Goal: Contribute content

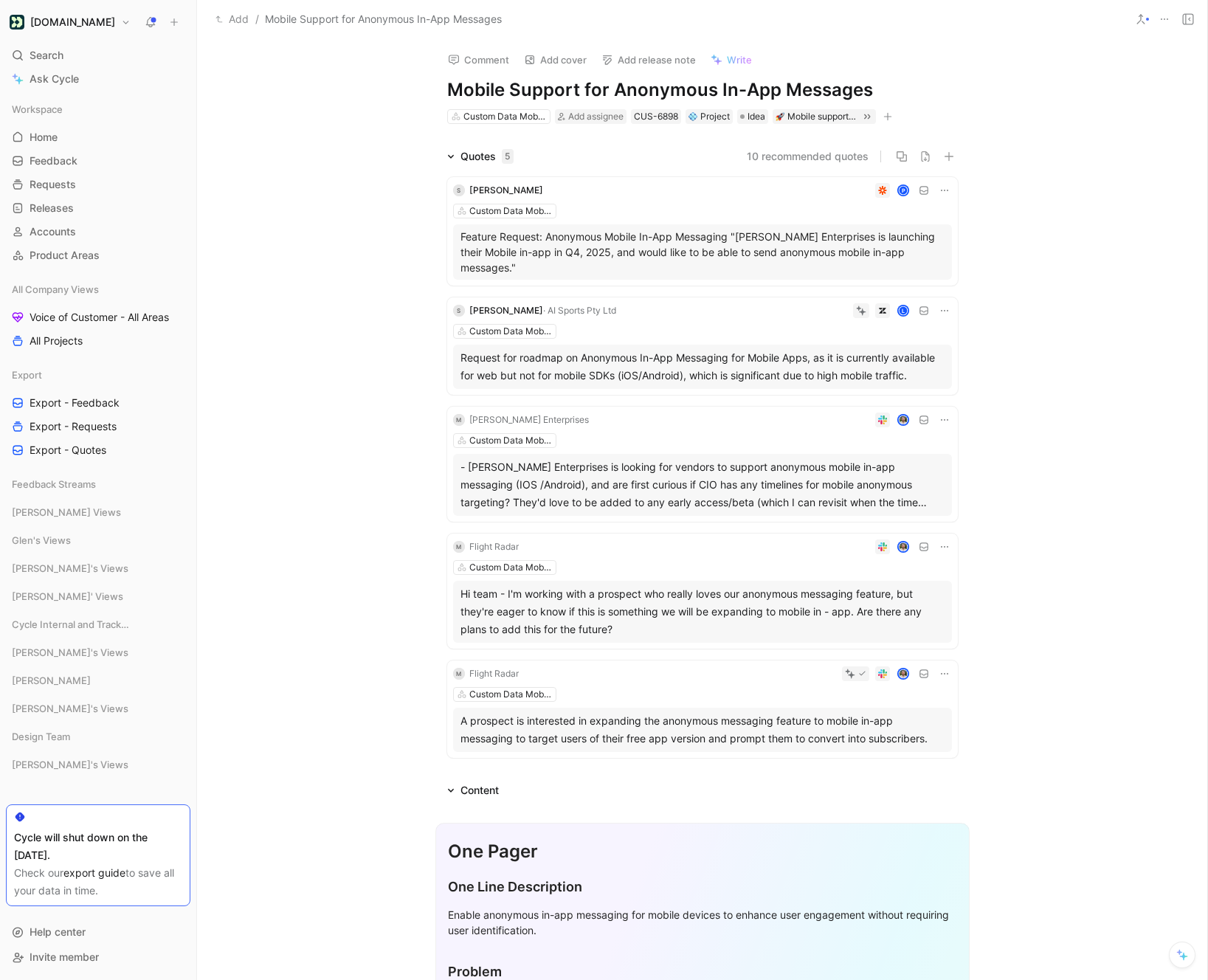
click at [731, 58] on span "Write" at bounding box center [738, 60] width 25 height 13
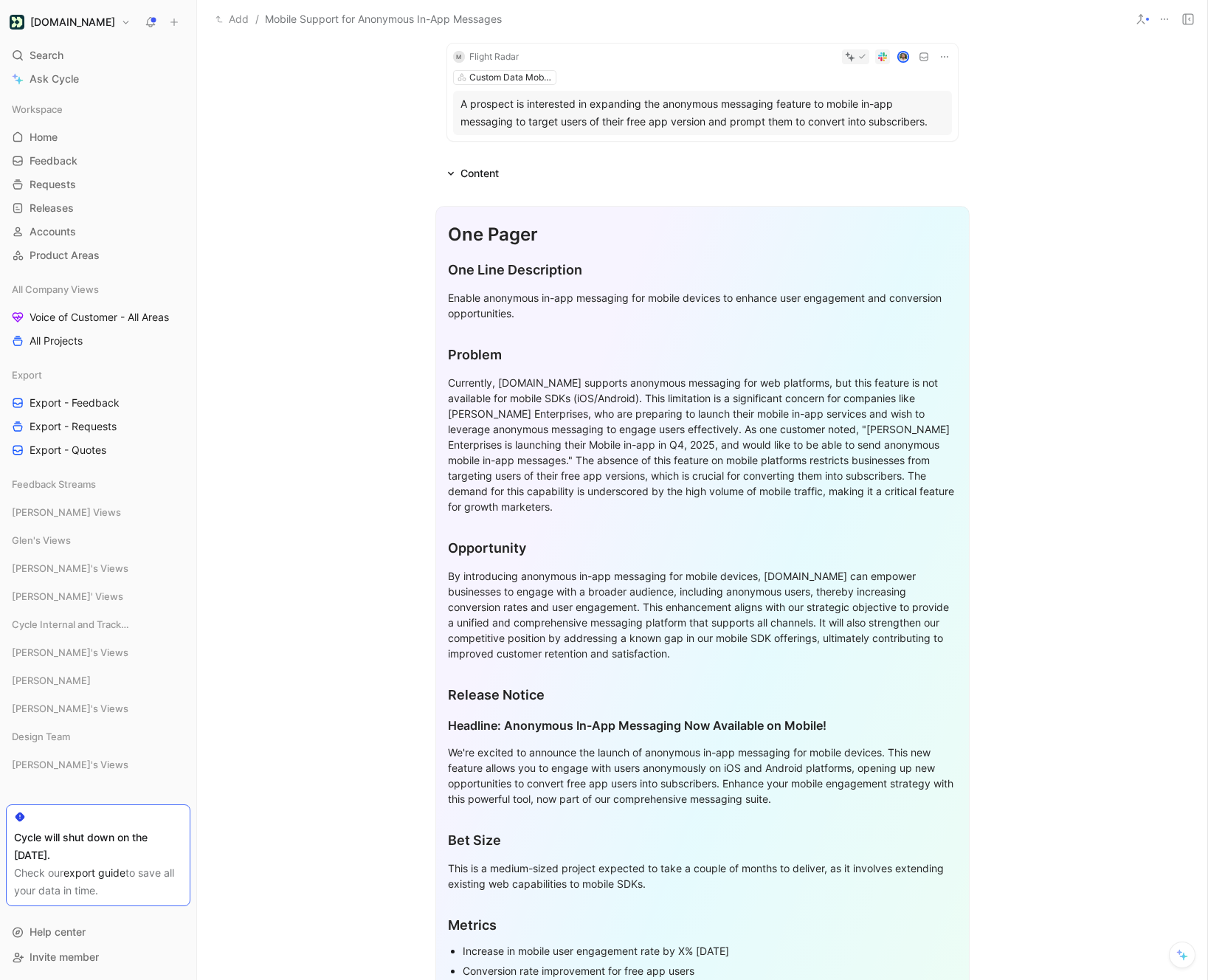
scroll to position [614, 0]
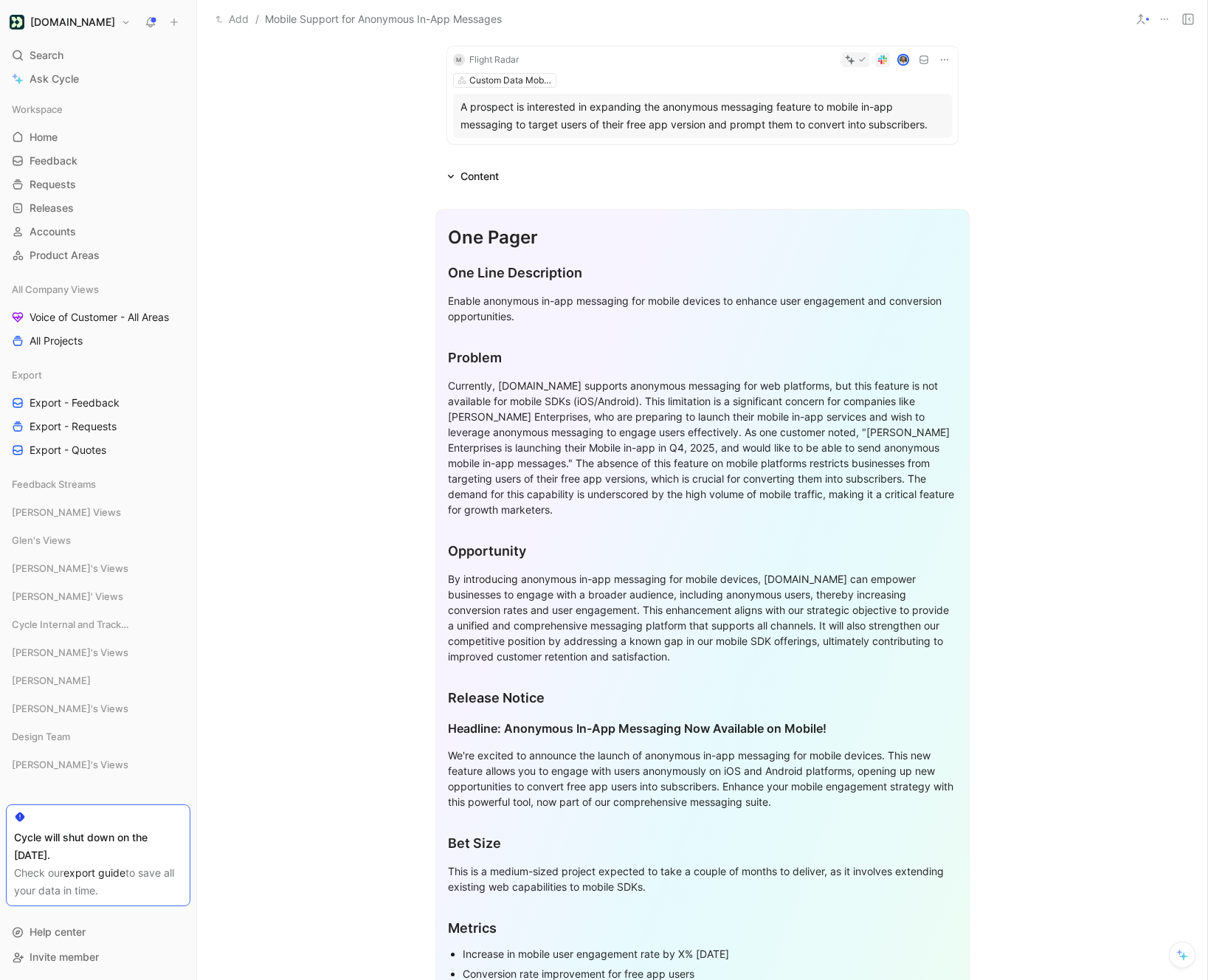
click at [445, 221] on div "One Pager One Line Description Enable anonymous in-app messaging for mobile dev…" at bounding box center [701, 820] width 534 height 1224
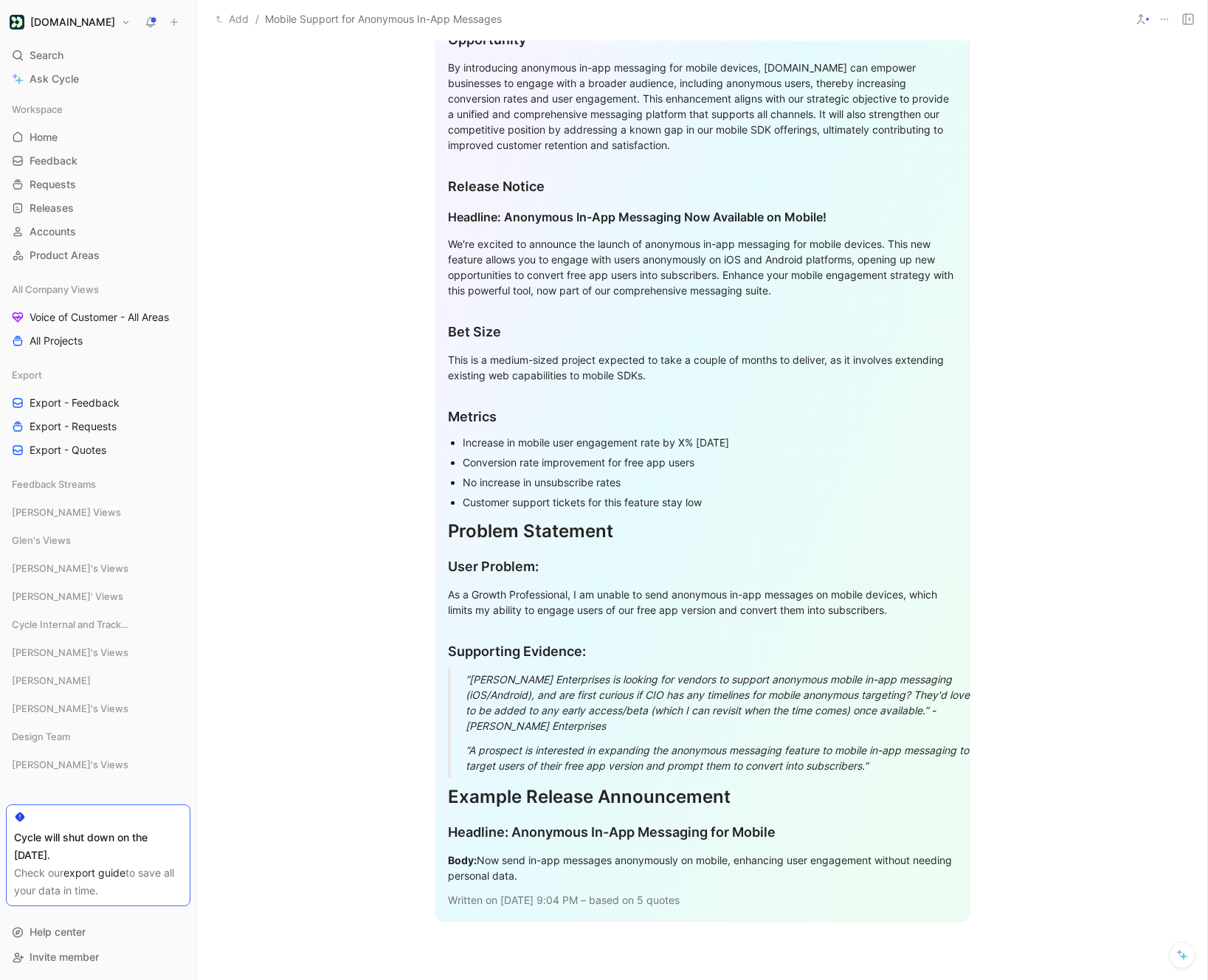
scroll to position [1479, 0]
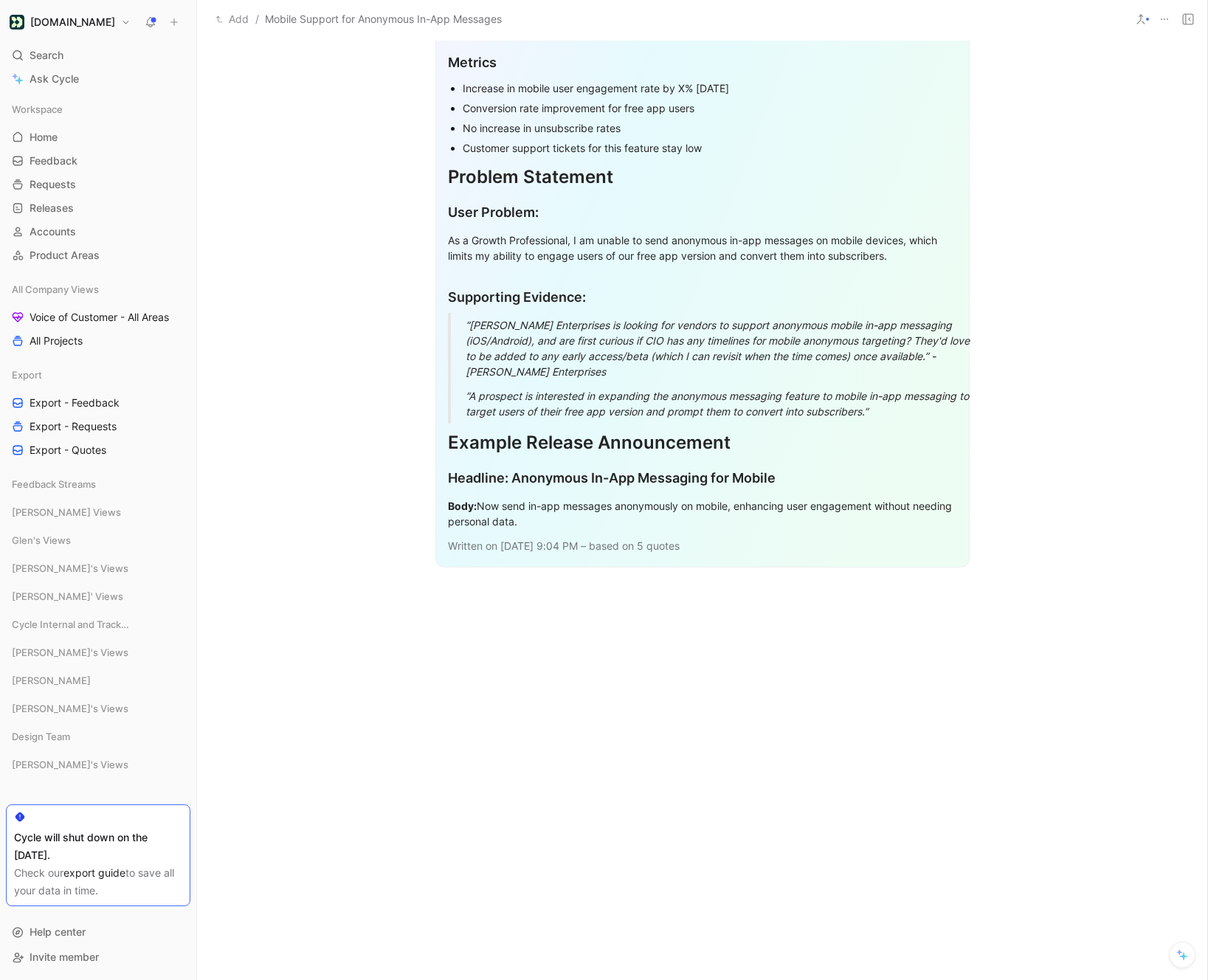
click at [726, 538] on div "Written on Sep 3 2025, 9:04 PM – based on 5 quotes" at bounding box center [702, 545] width 509 height 16
copy div "One Pager One Line Description Enable anonymous in-app messaging for mobile dev…"
click at [647, 591] on div at bounding box center [701, 737] width 1010 height 293
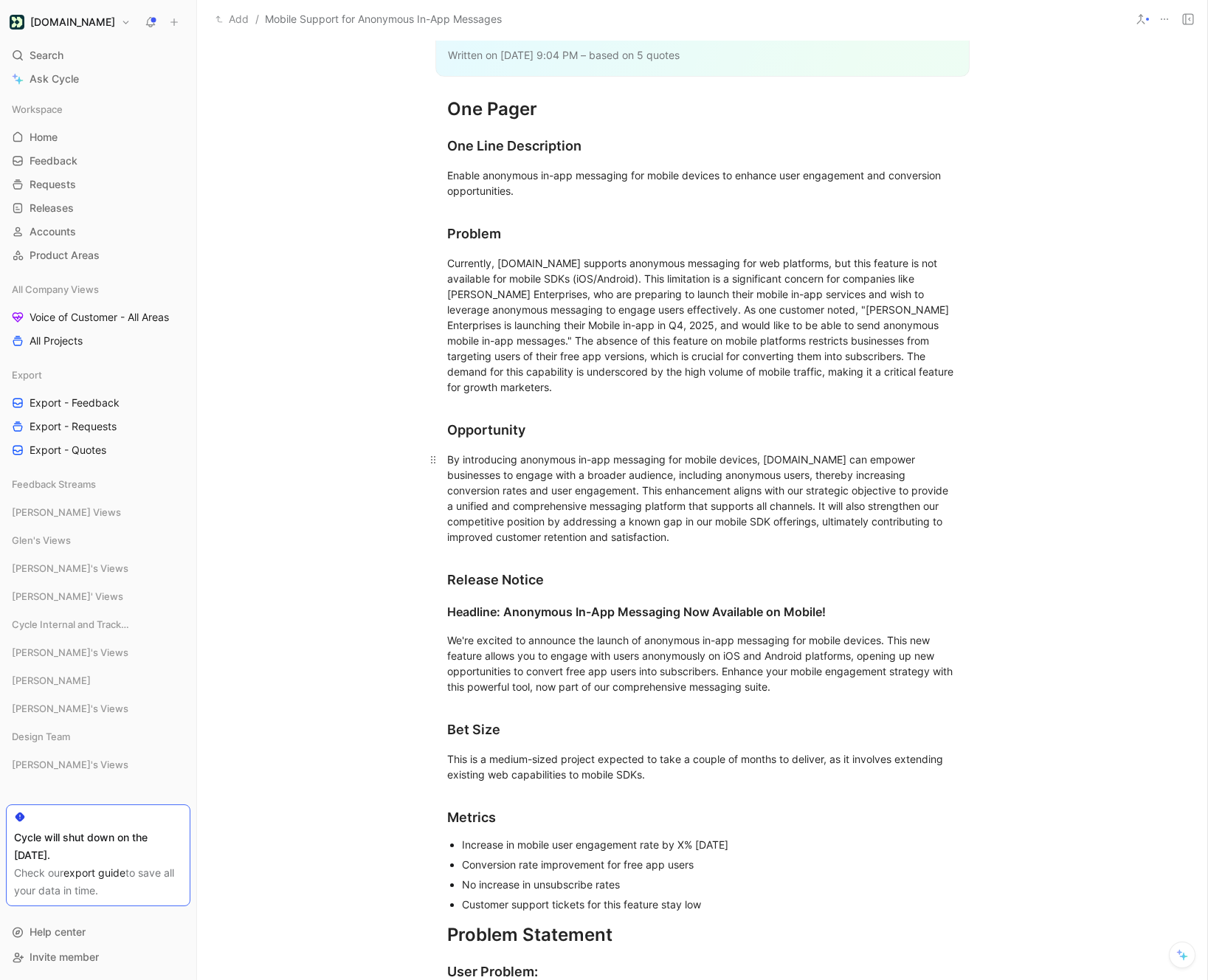
scroll to position [1841, 0]
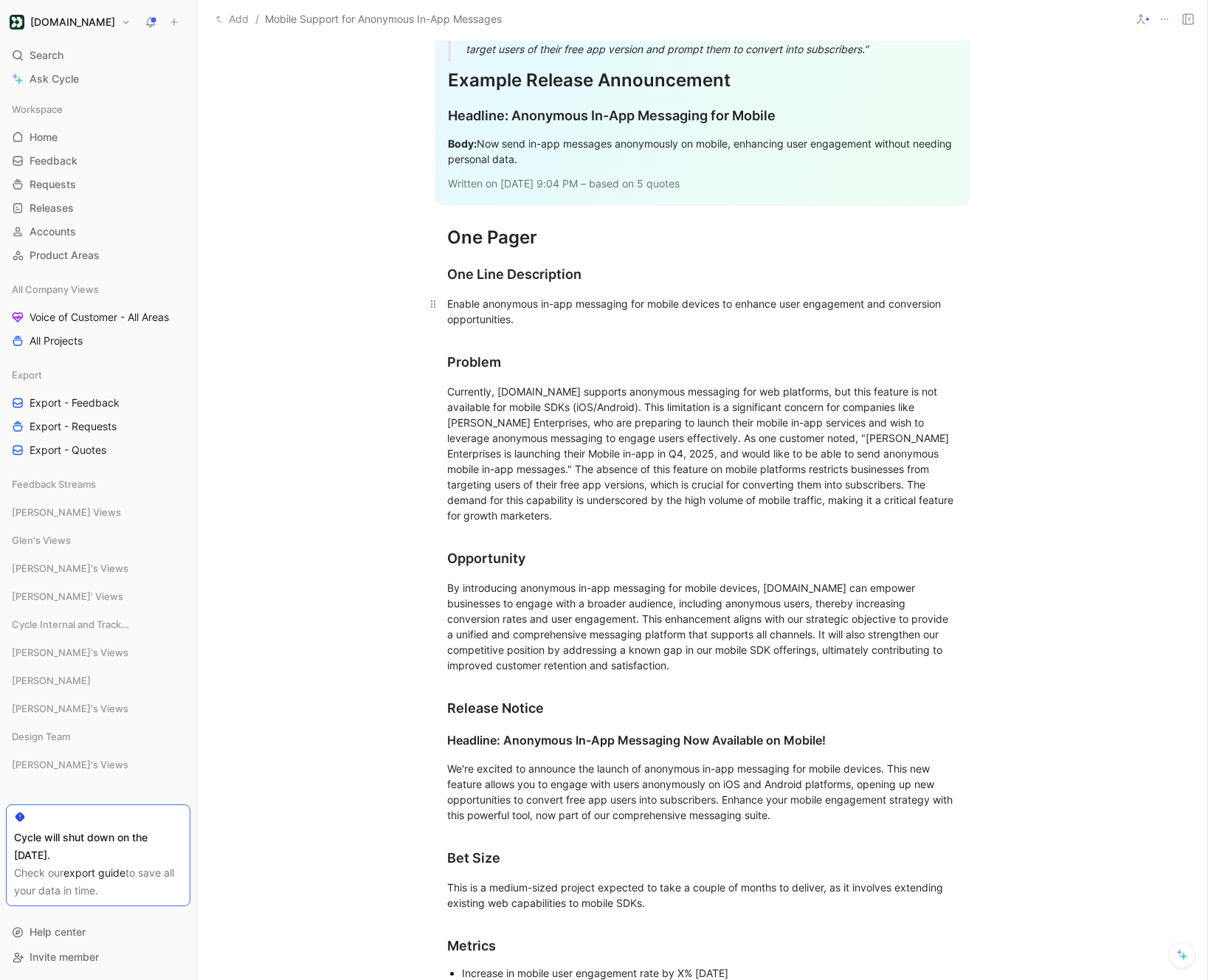
click at [514, 296] on div "Enable anonymous in-app messaging for mobile devices to enhance user engagement…" at bounding box center [701, 312] width 510 height 31
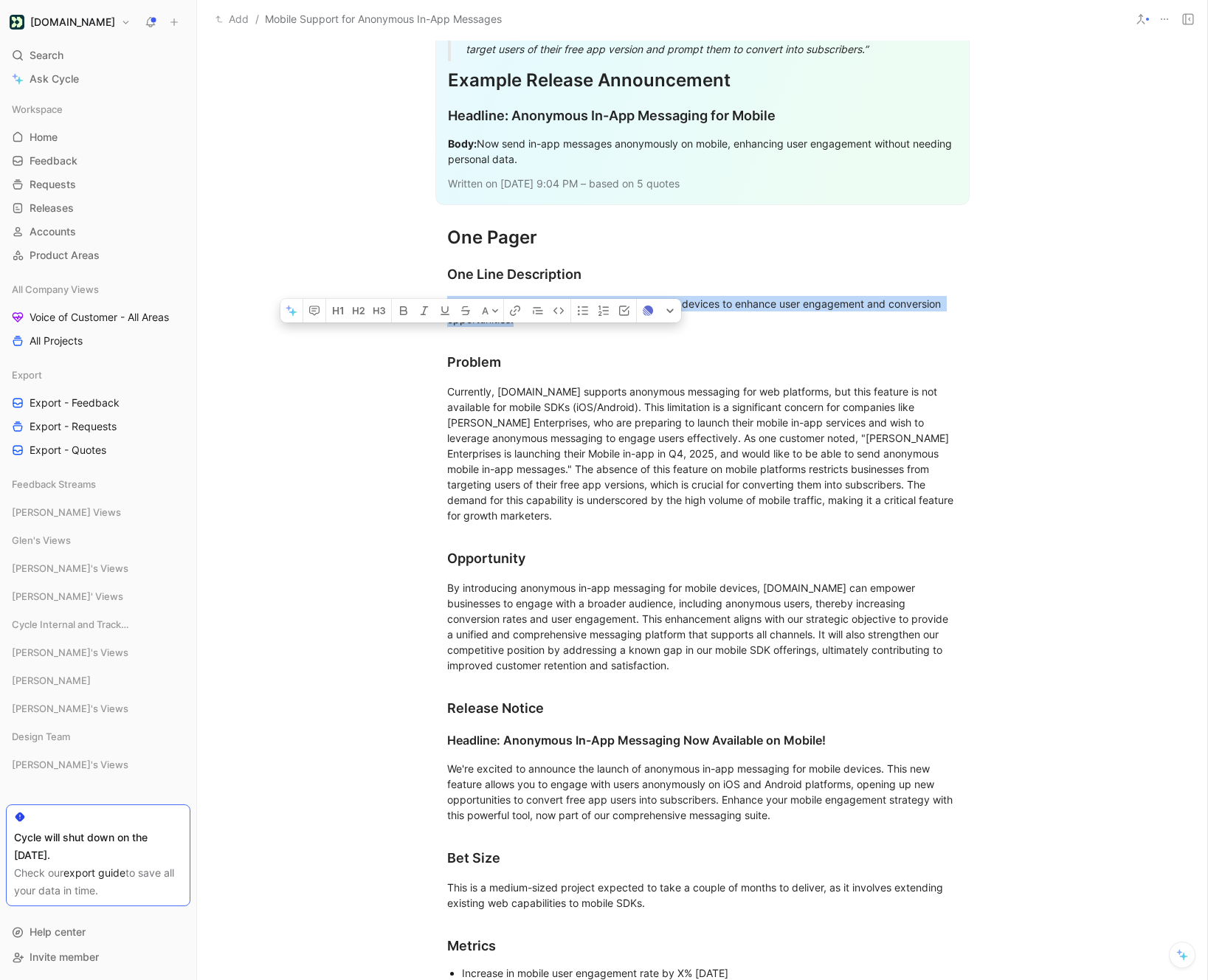
copy div "Enable anonymous in-app messaging for mobile devices to enhance user engagement…"
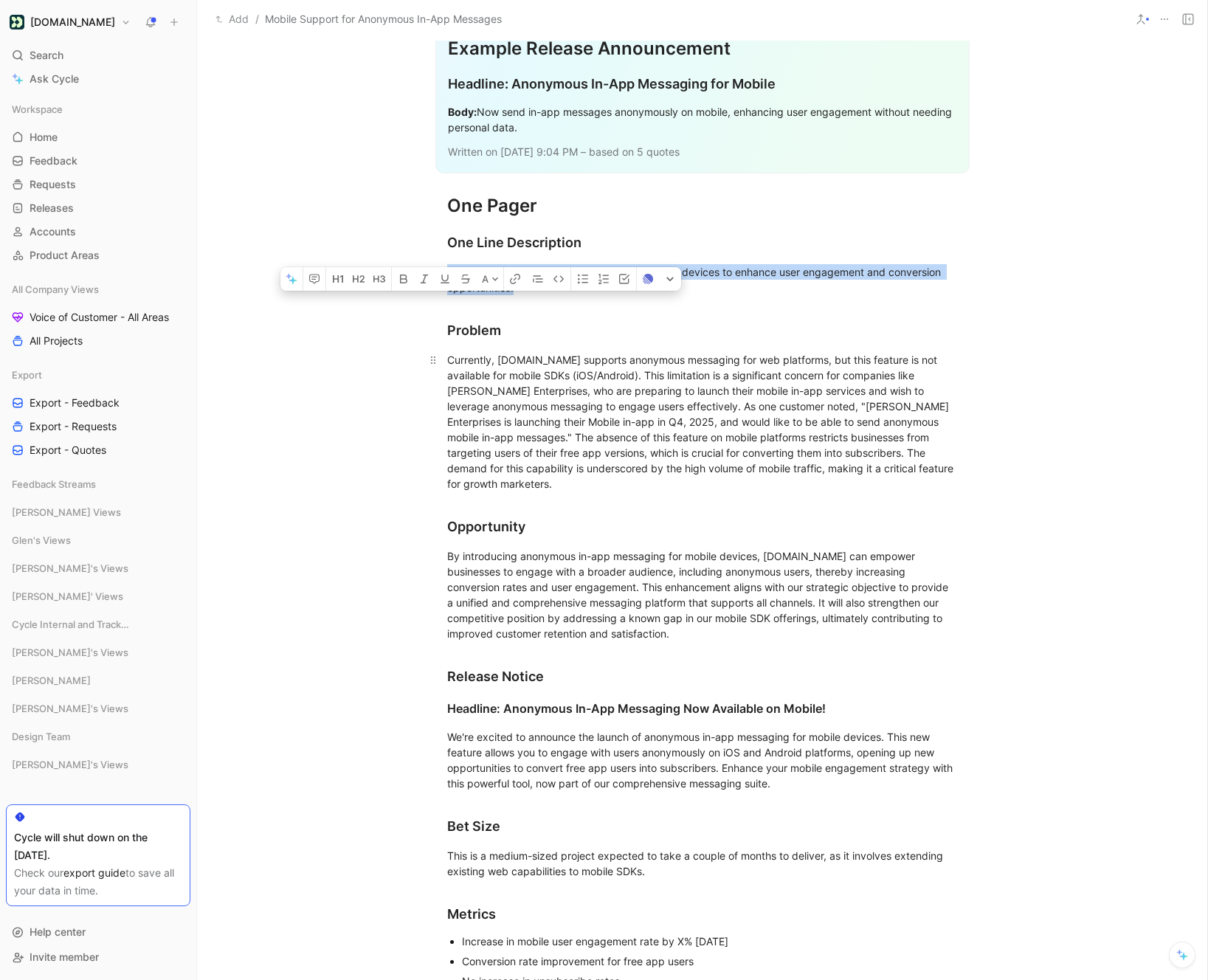
scroll to position [1877, 0]
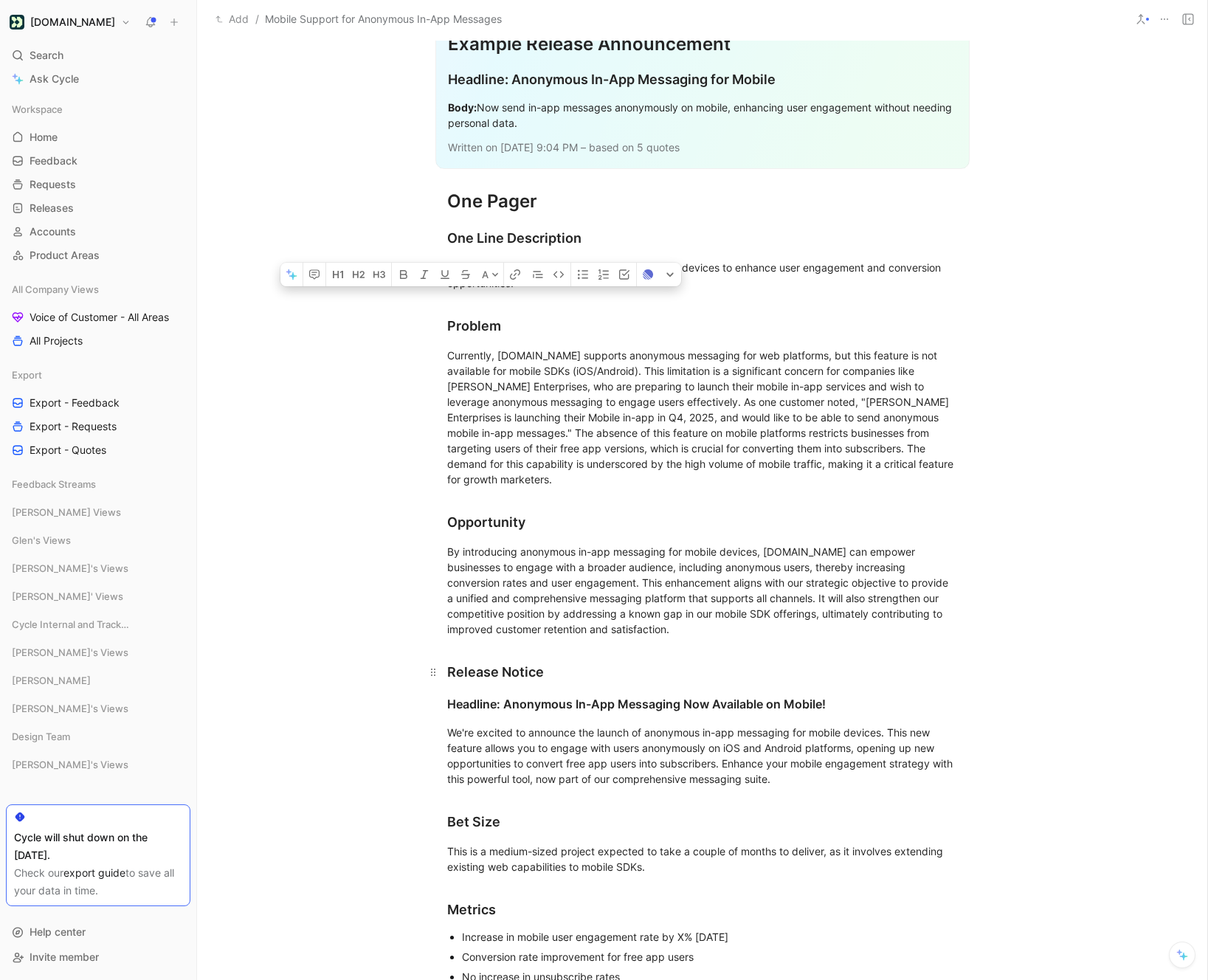
click at [450, 662] on div "Release Notice" at bounding box center [701, 672] width 510 height 20
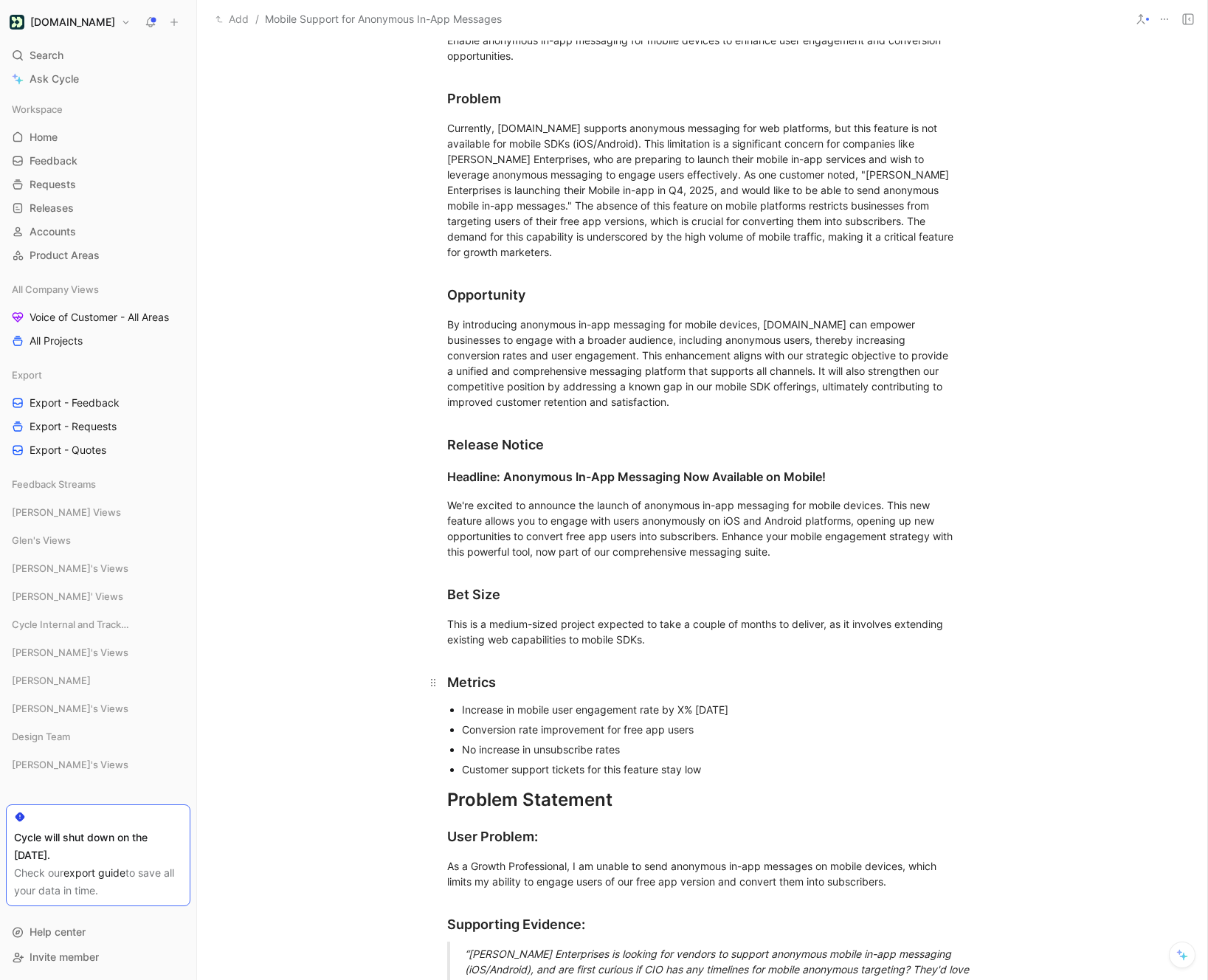
scroll to position [2126, 0]
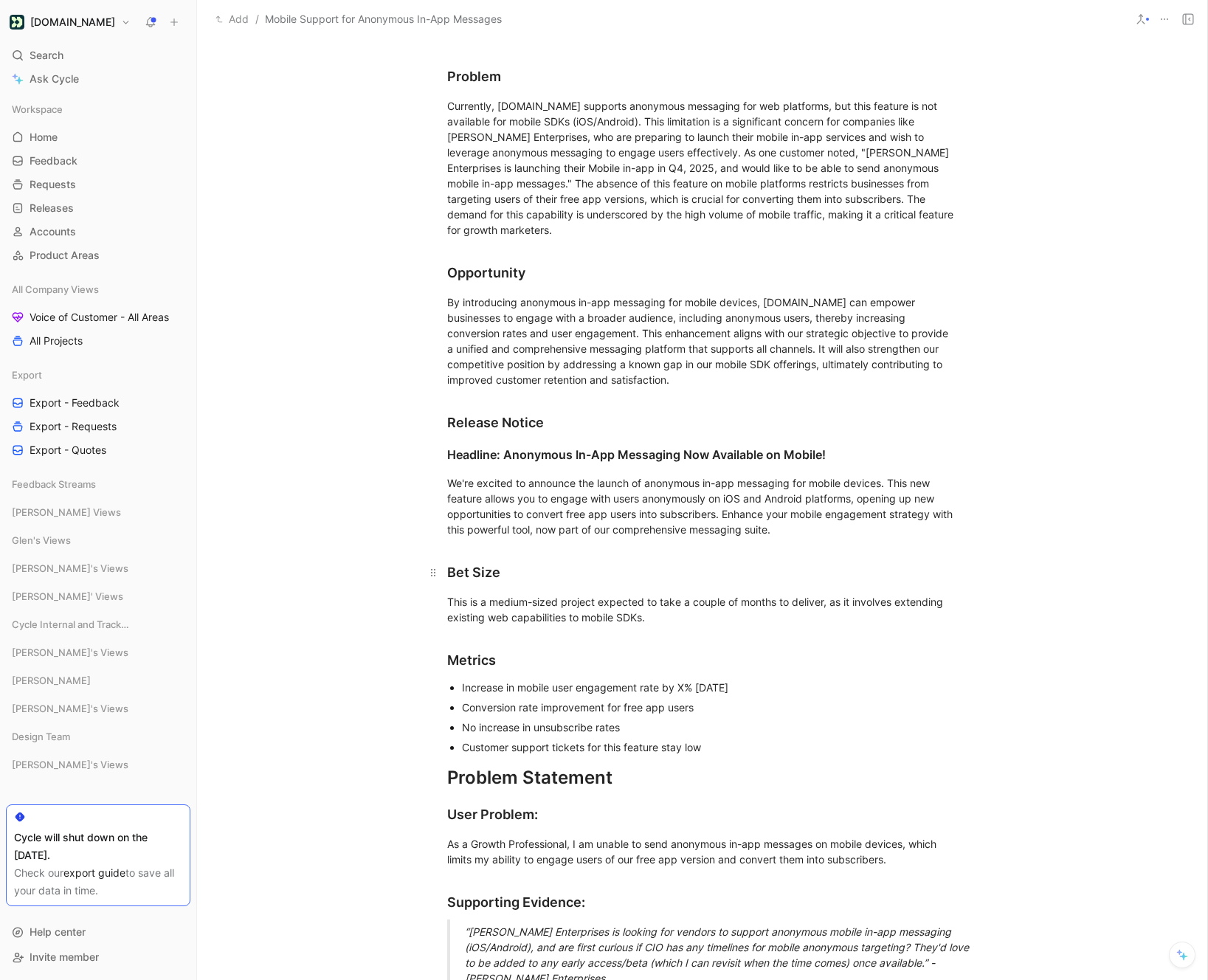
click at [451, 562] on div "Bet Size" at bounding box center [701, 572] width 510 height 20
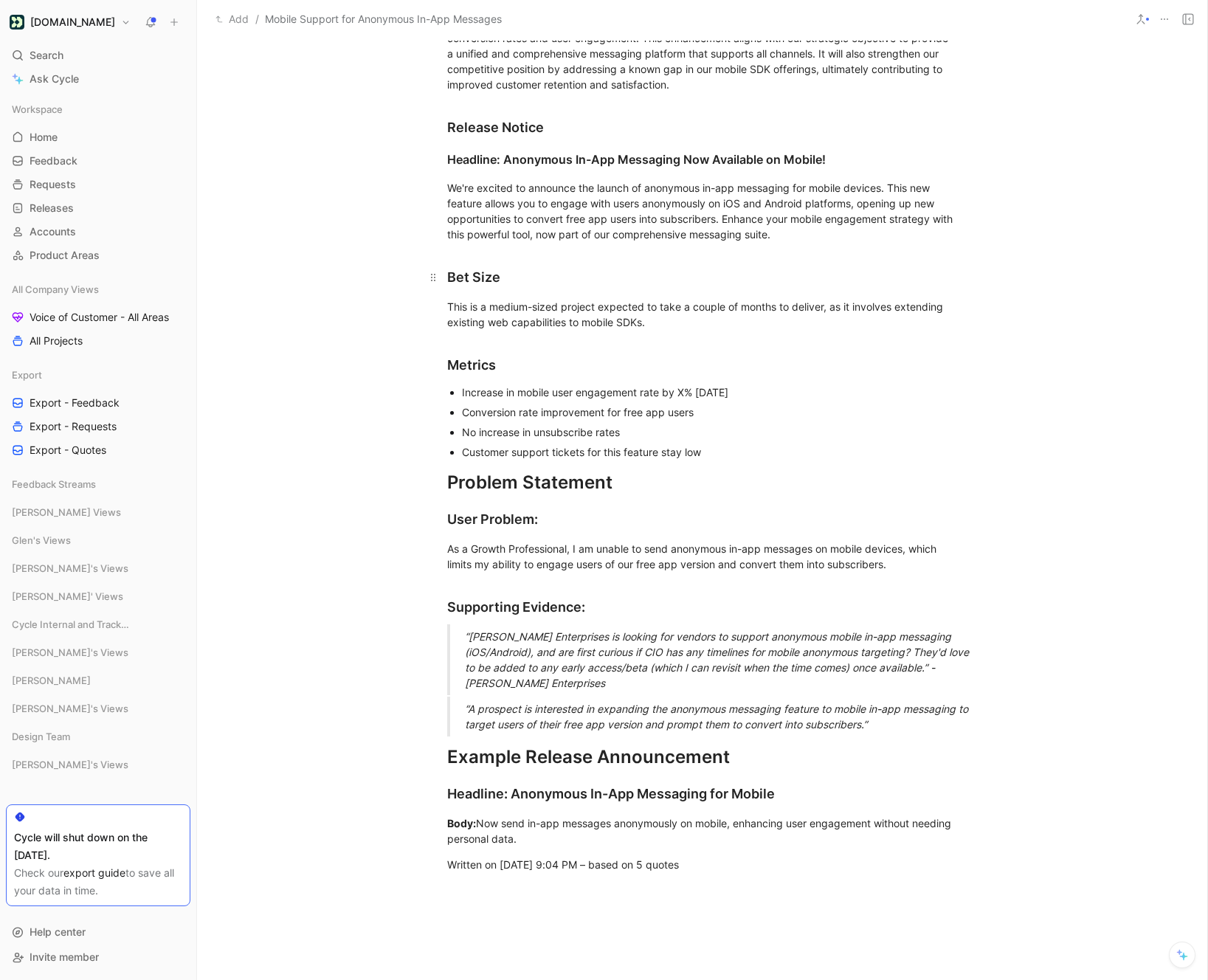
scroll to position [2426, 0]
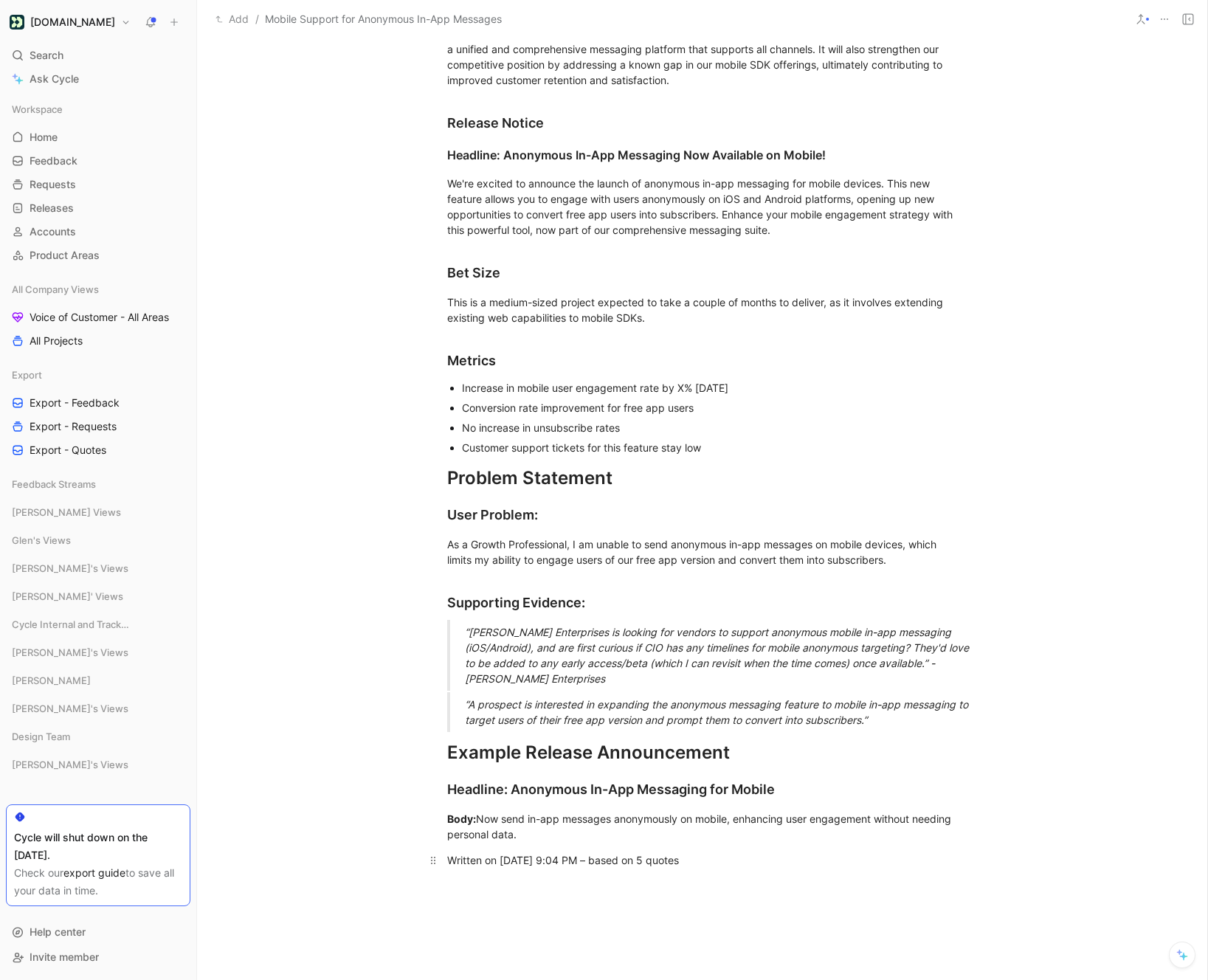
click at [724, 852] on div "Written on Sep 3 2025, 9:04 PM – based on 5 quotes" at bounding box center [701, 860] width 510 height 16
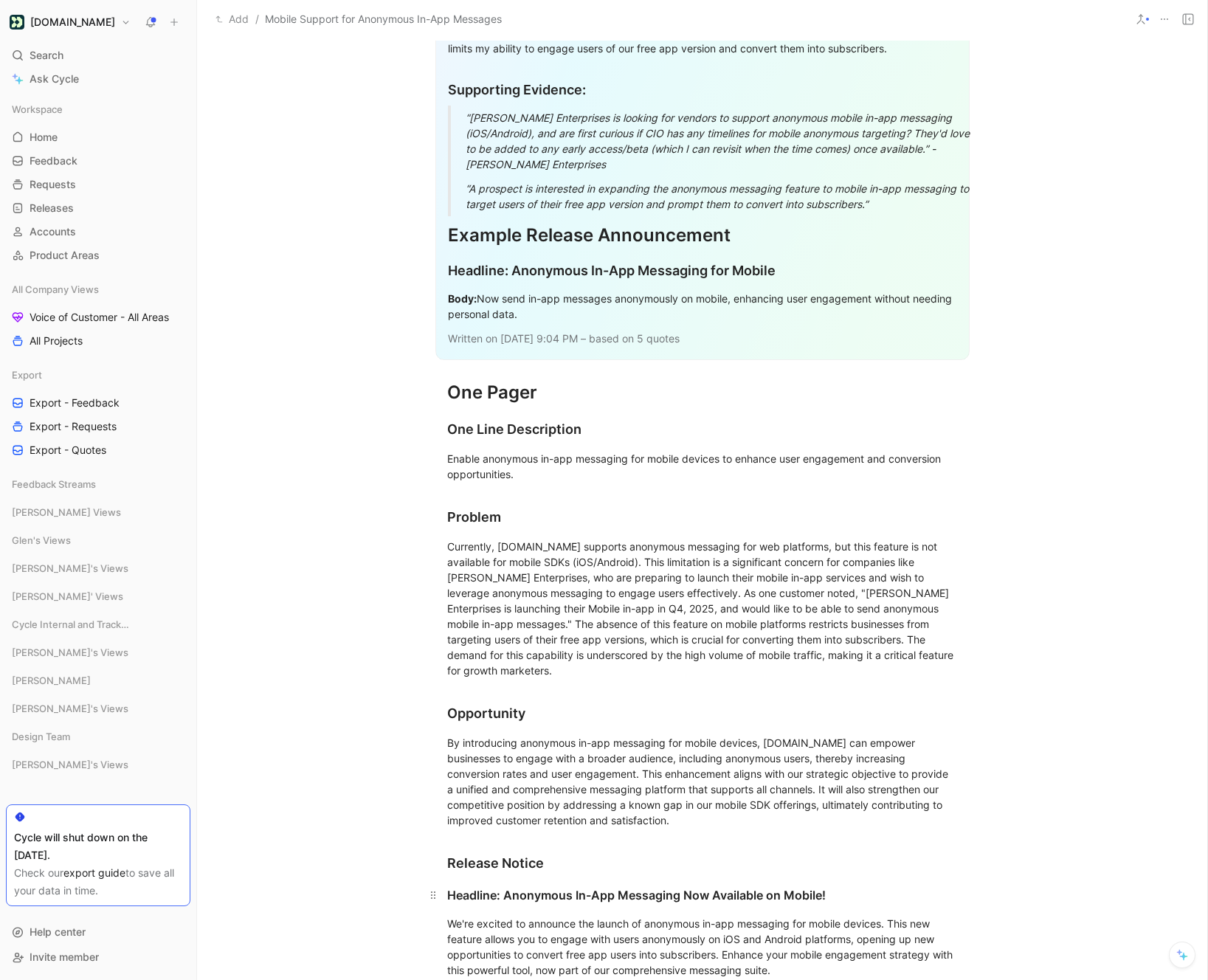
scroll to position [1492, 0]
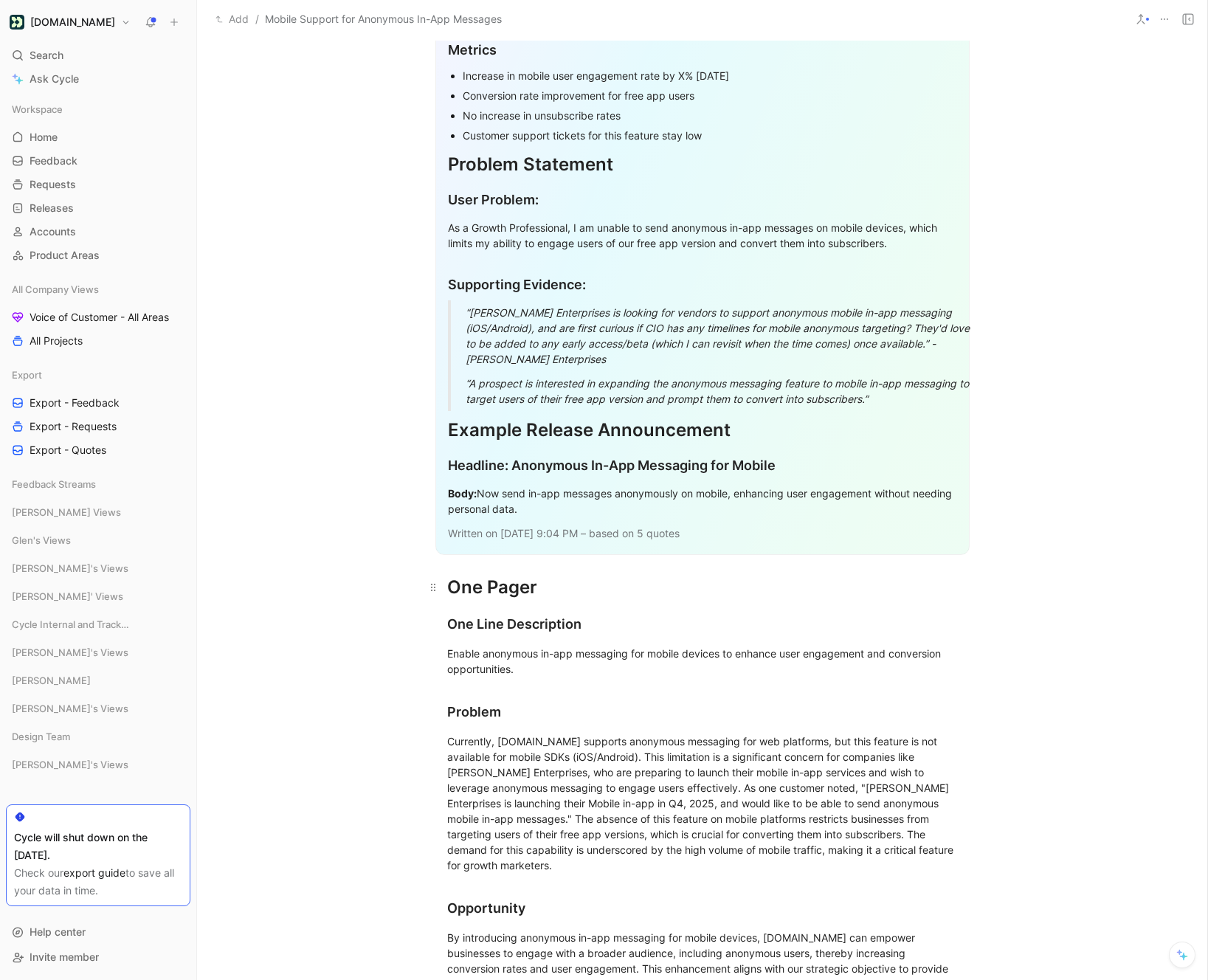
click at [473, 574] on div "One Pager" at bounding box center [701, 587] width 510 height 27
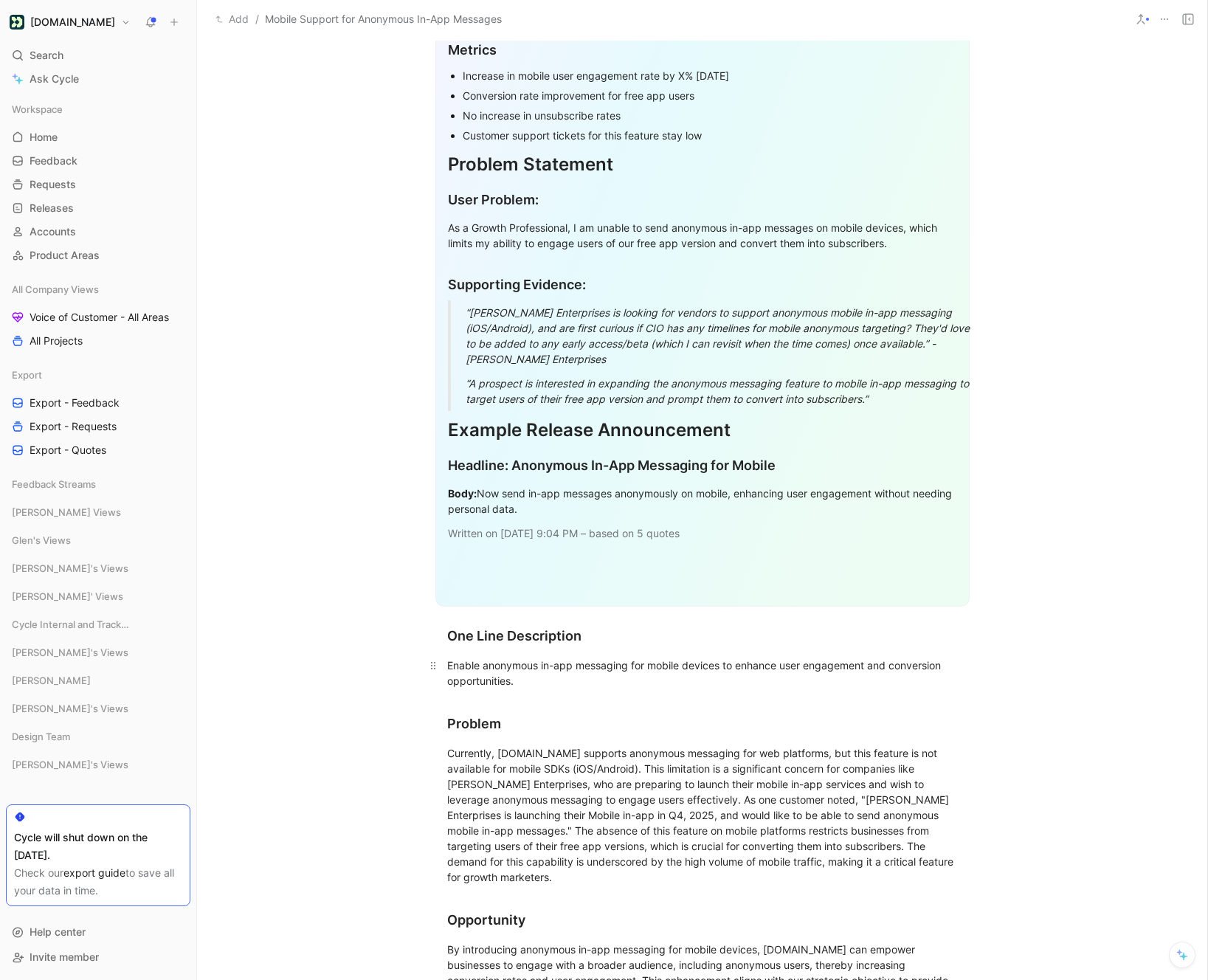
click at [524, 657] on div "Enable anonymous in-app messaging for mobile devices to enhance user engagement…" at bounding box center [701, 673] width 510 height 31
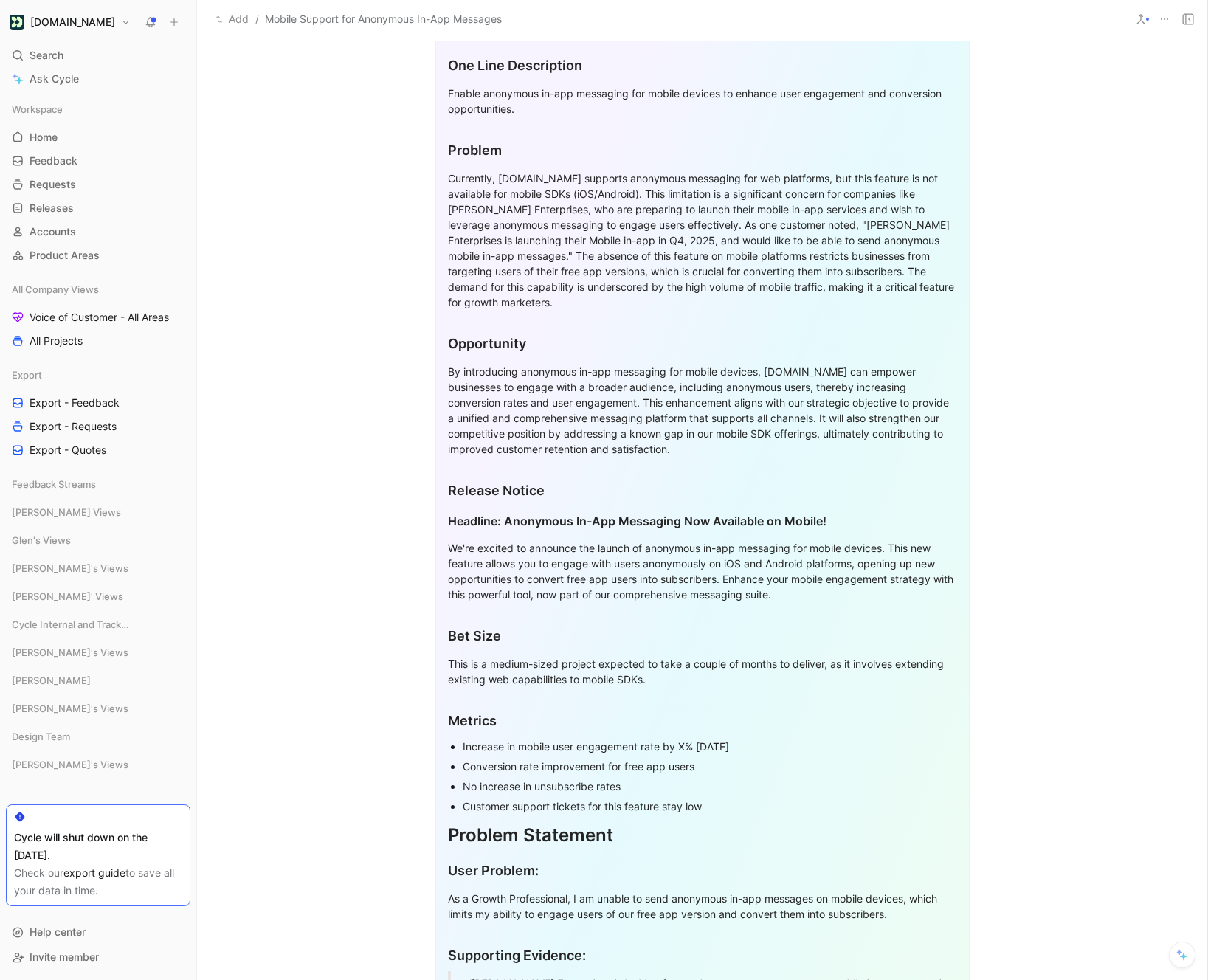
scroll to position [723, 0]
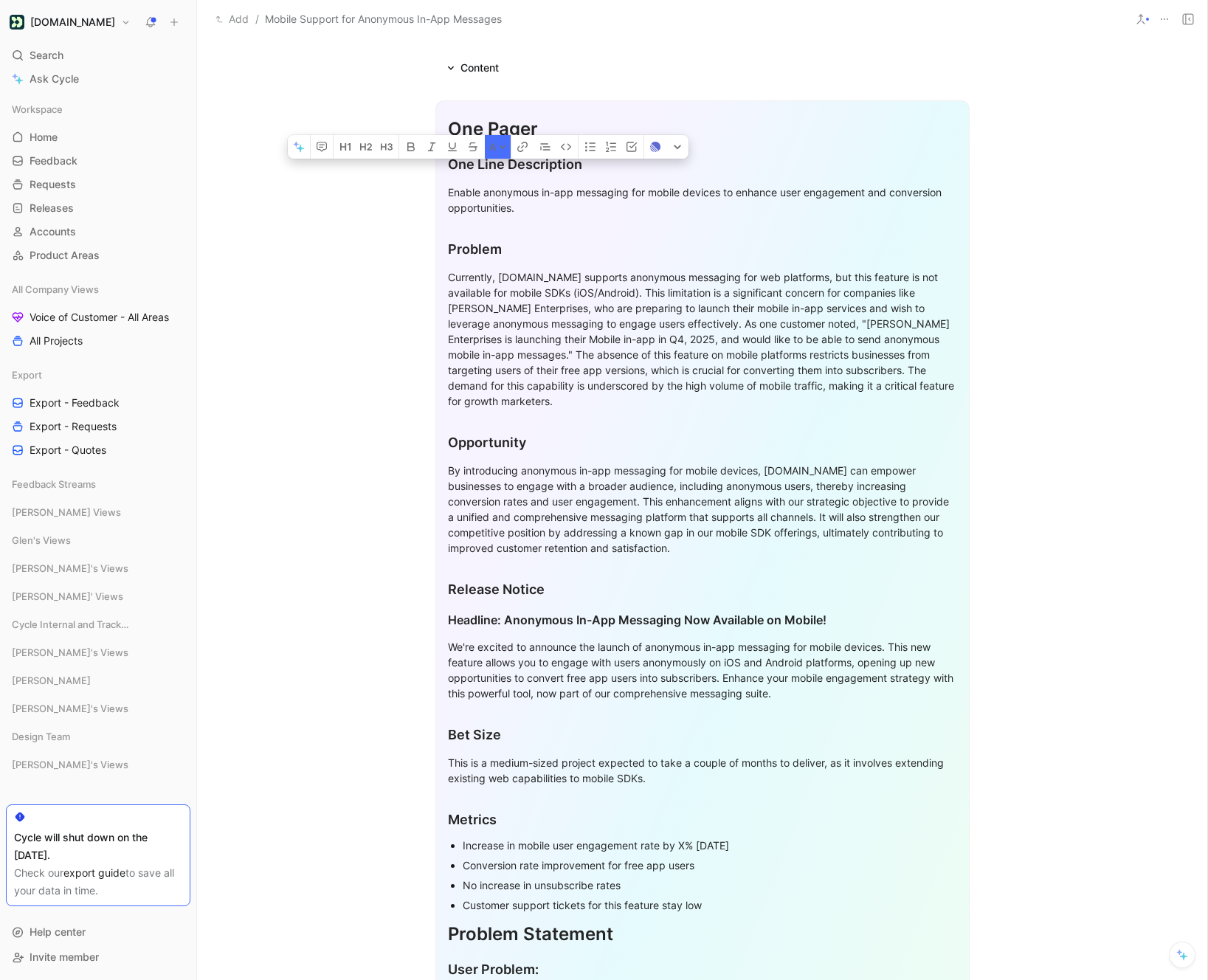
click at [454, 116] on div "One Pager" at bounding box center [702, 129] width 509 height 27
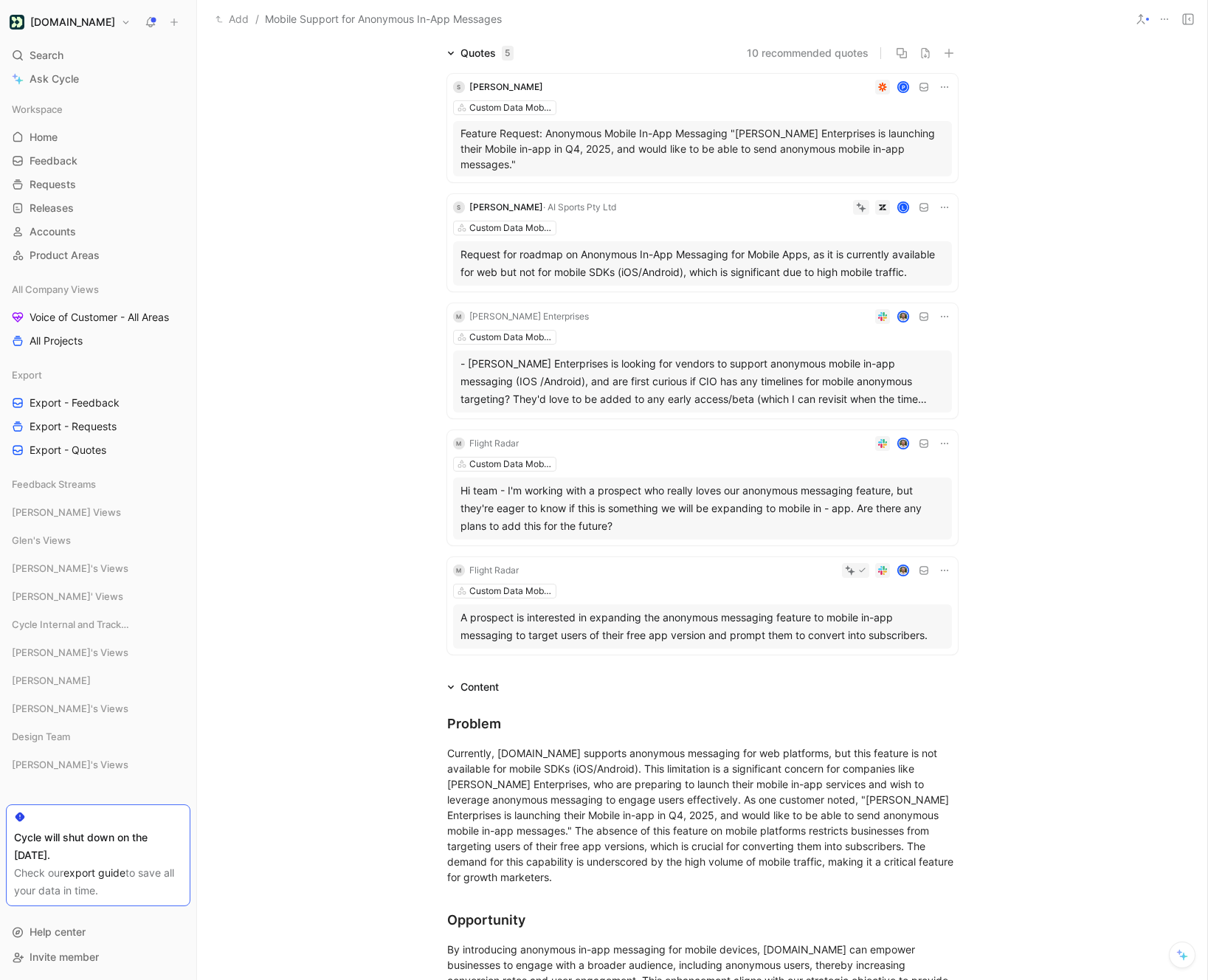
scroll to position [0, 0]
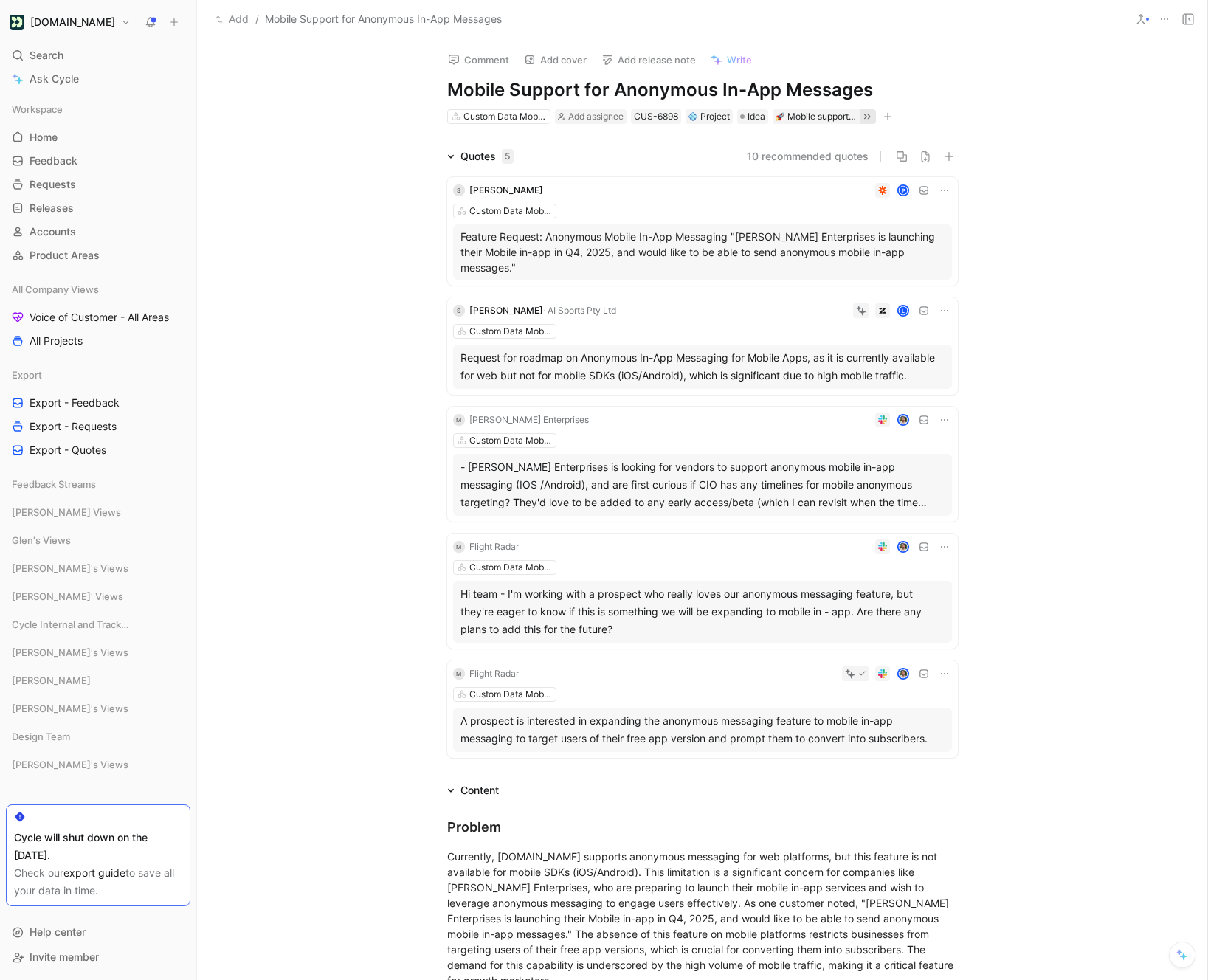
click at [868, 118] on icon at bounding box center [866, 116] width 12 height 12
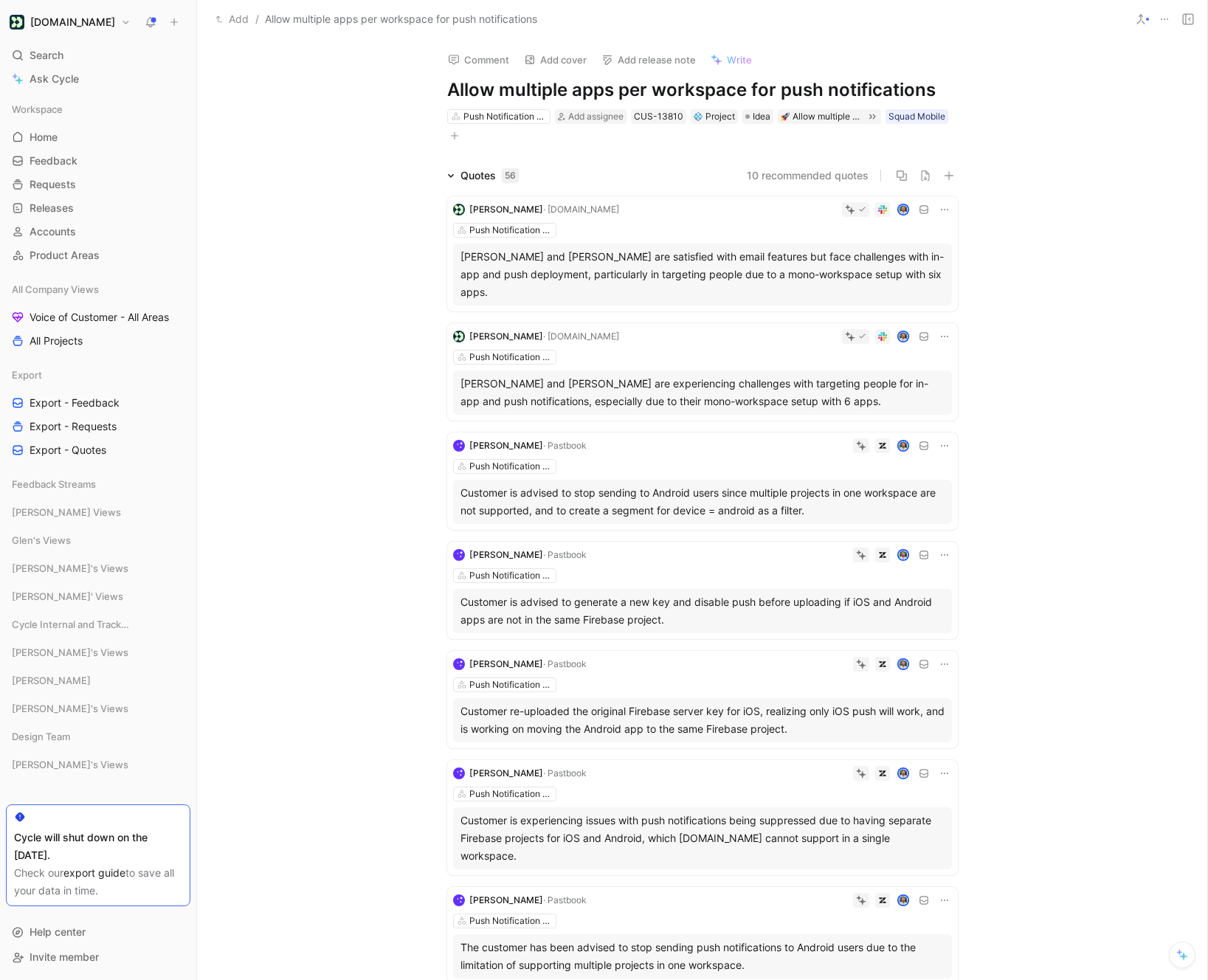
click at [745, 58] on span "Write" at bounding box center [738, 60] width 25 height 13
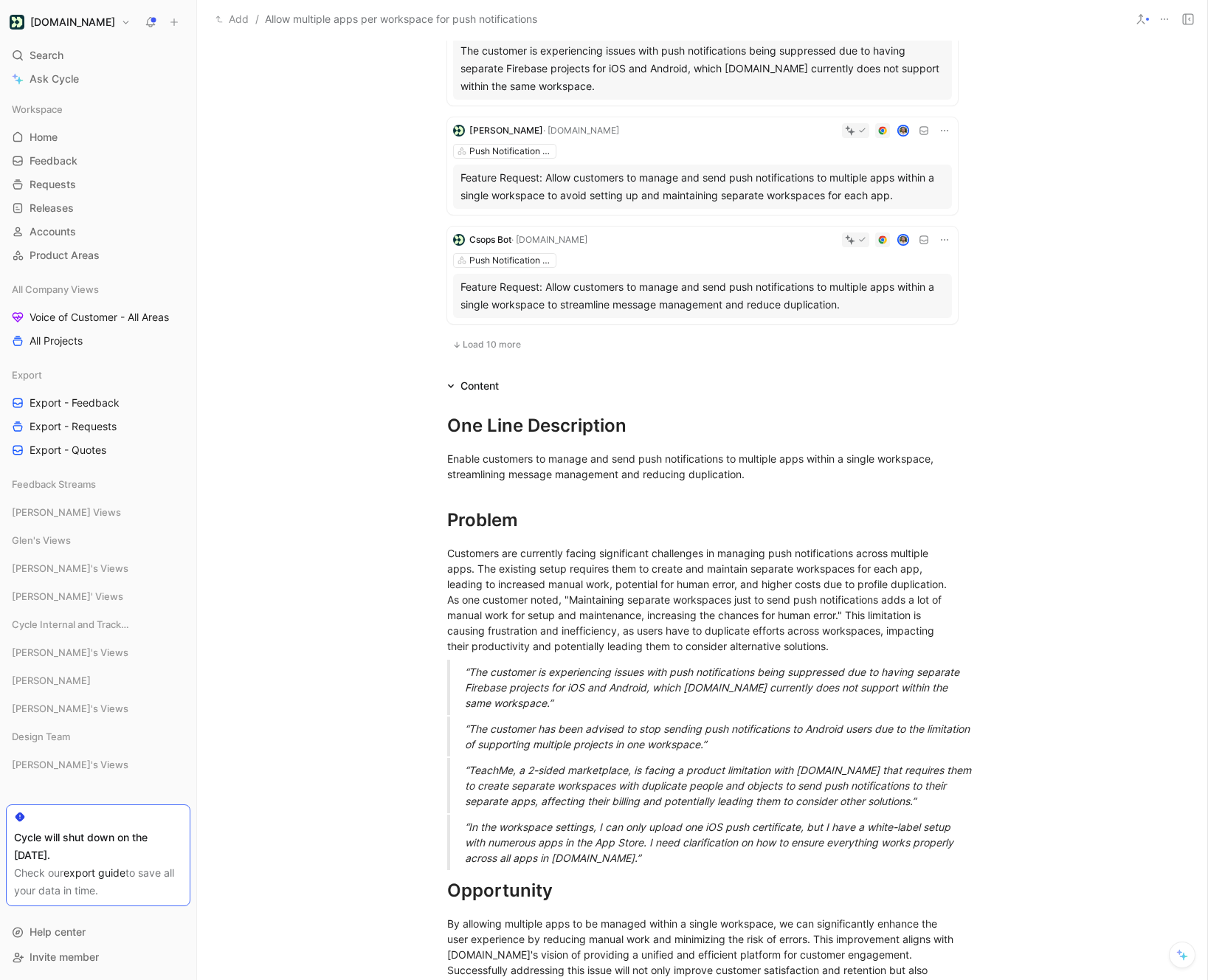
scroll to position [995, 0]
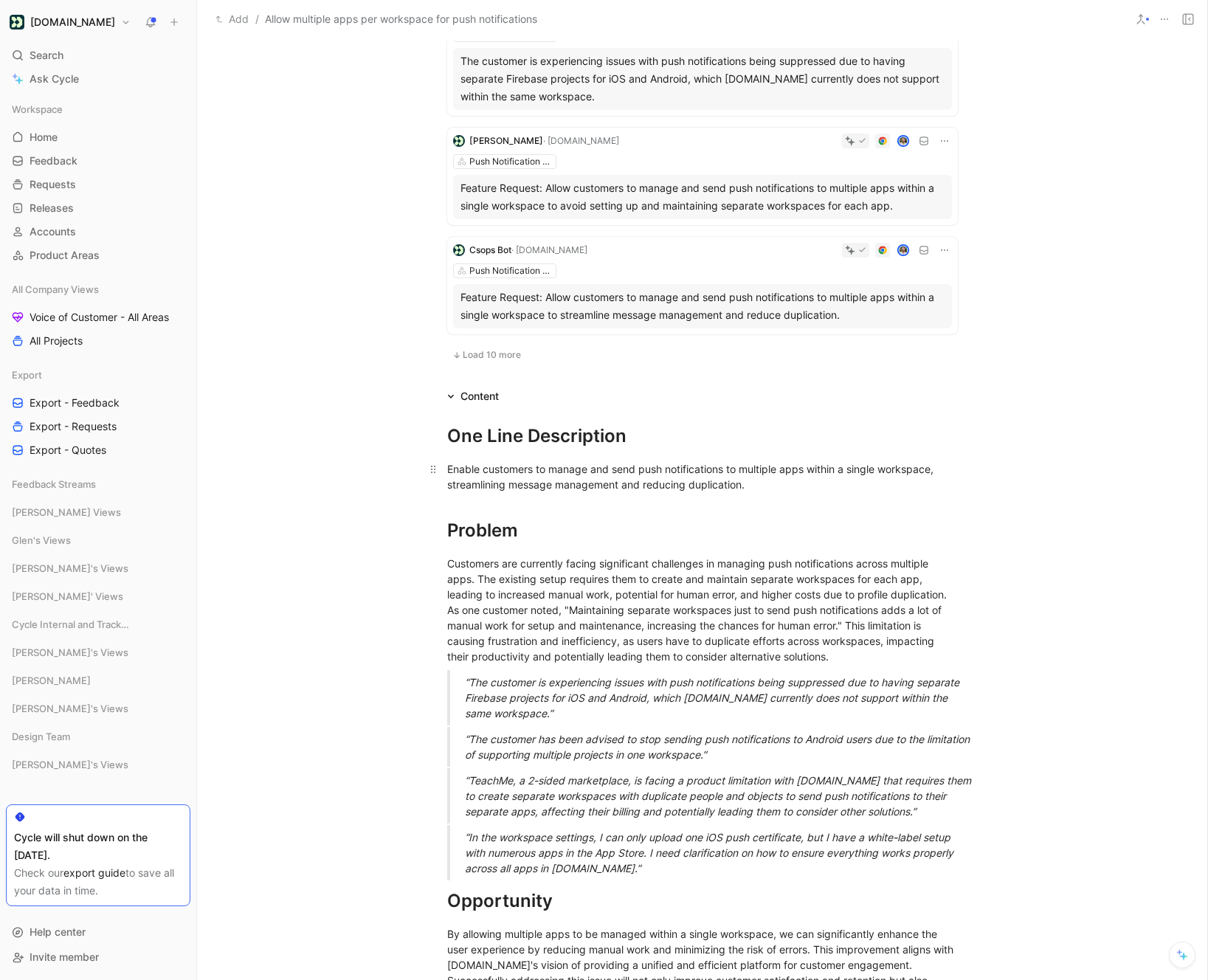
click at [671, 462] on div "Enable customers to manage and send push notifications to multiple apps within …" at bounding box center [701, 477] width 510 height 31
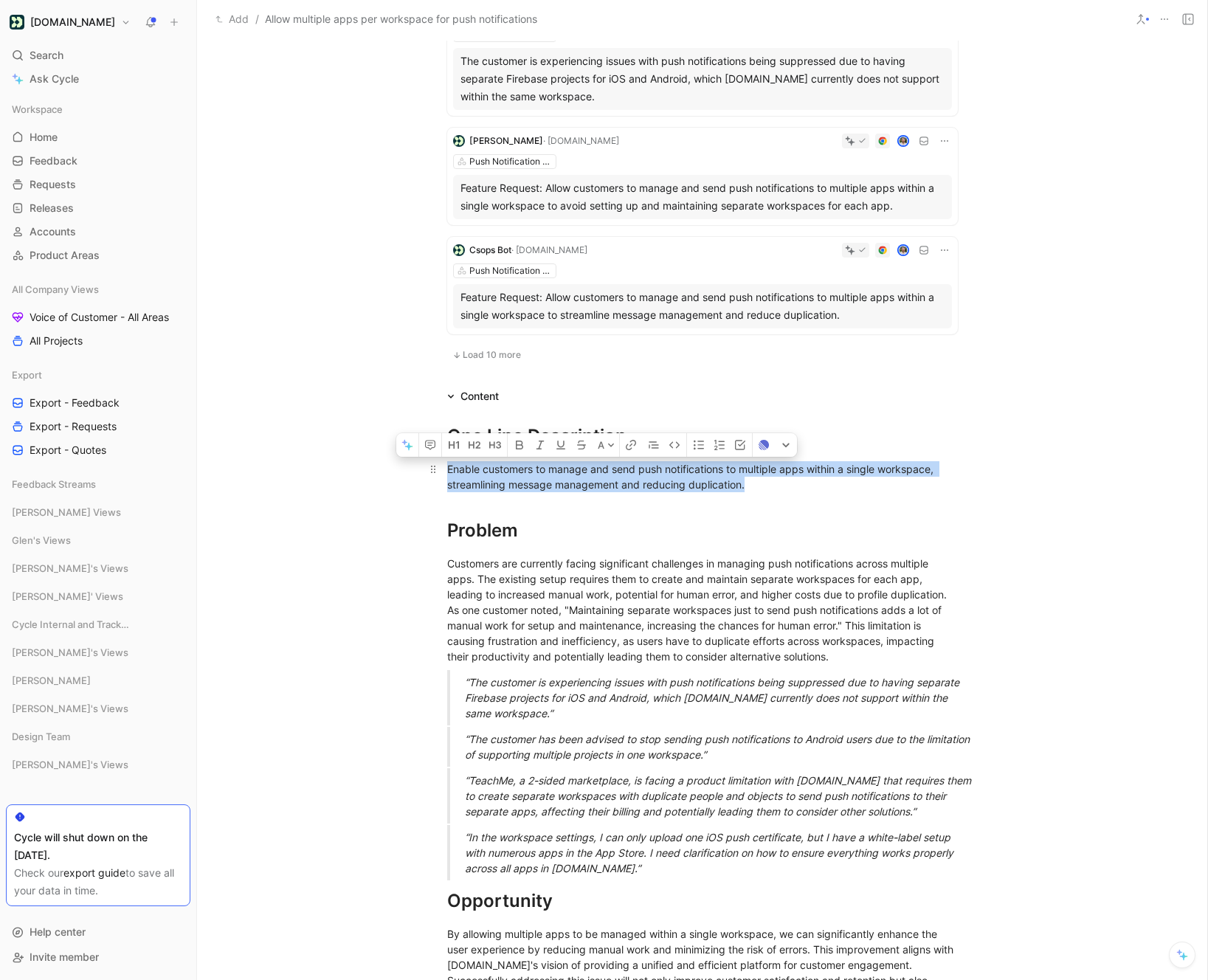
copy div "Enable customers to manage and send push notifications to multiple apps within …"
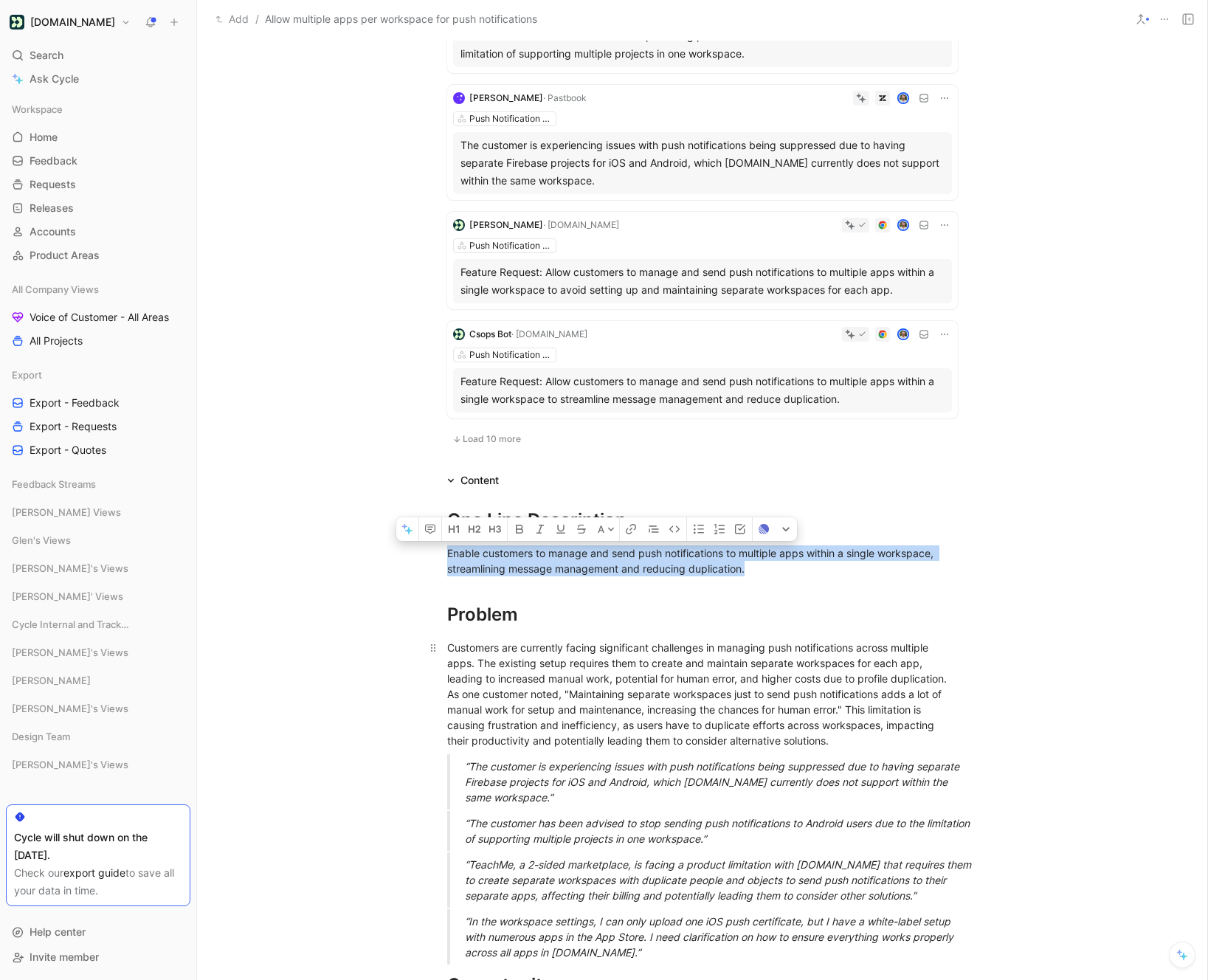
scroll to position [889, 0]
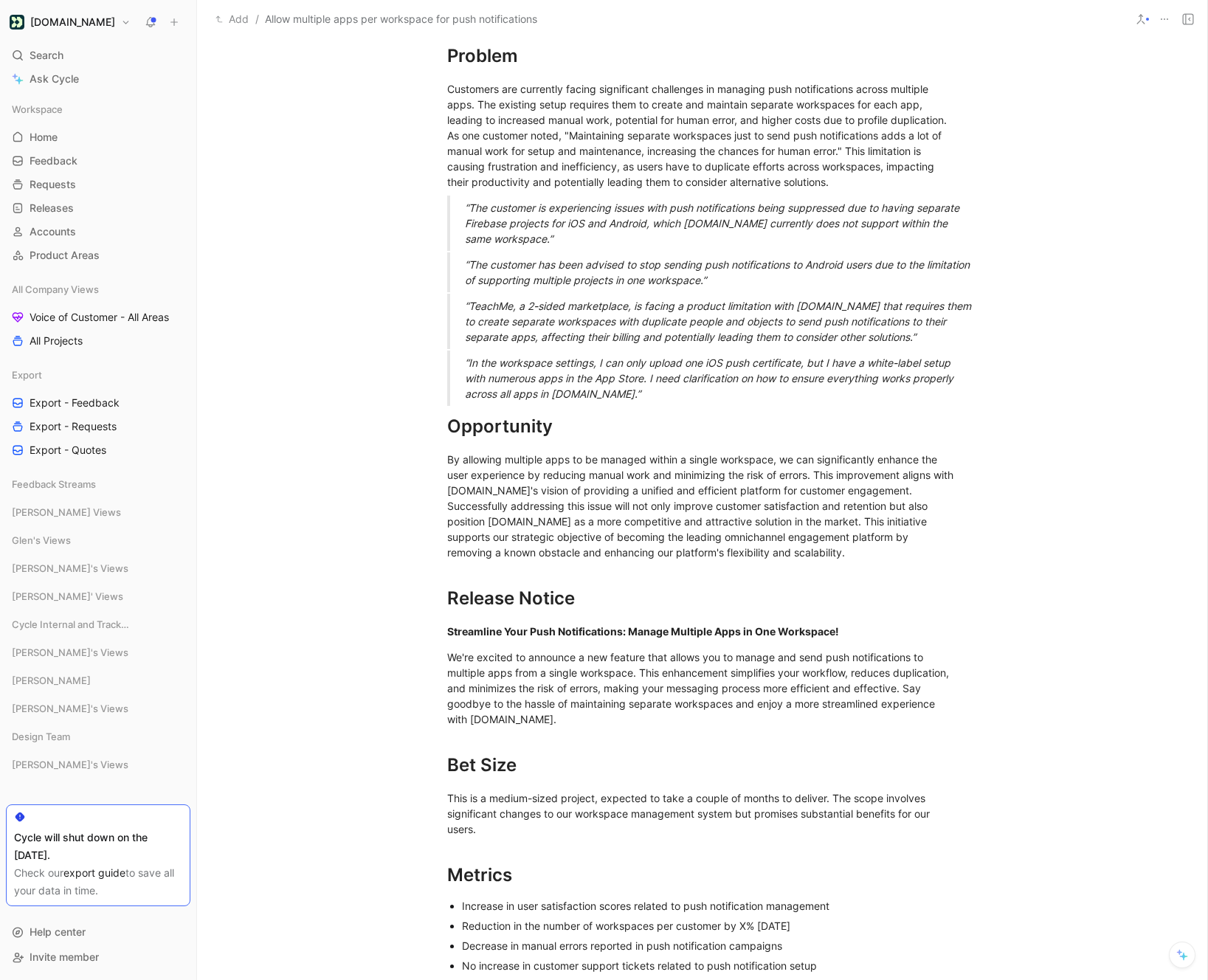
scroll to position [1529, 0]
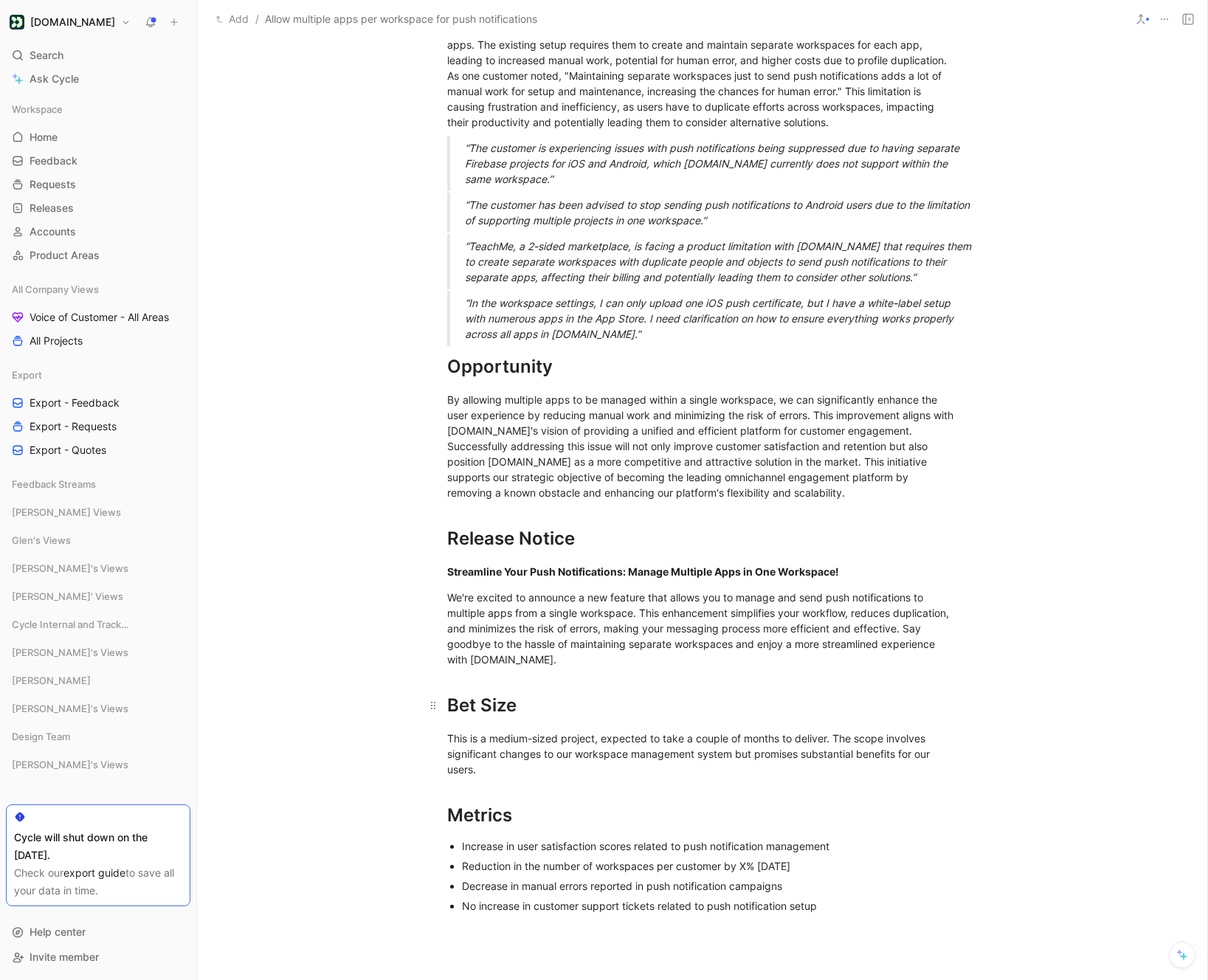
click at [447, 692] on div "Bet Size" at bounding box center [701, 705] width 510 height 27
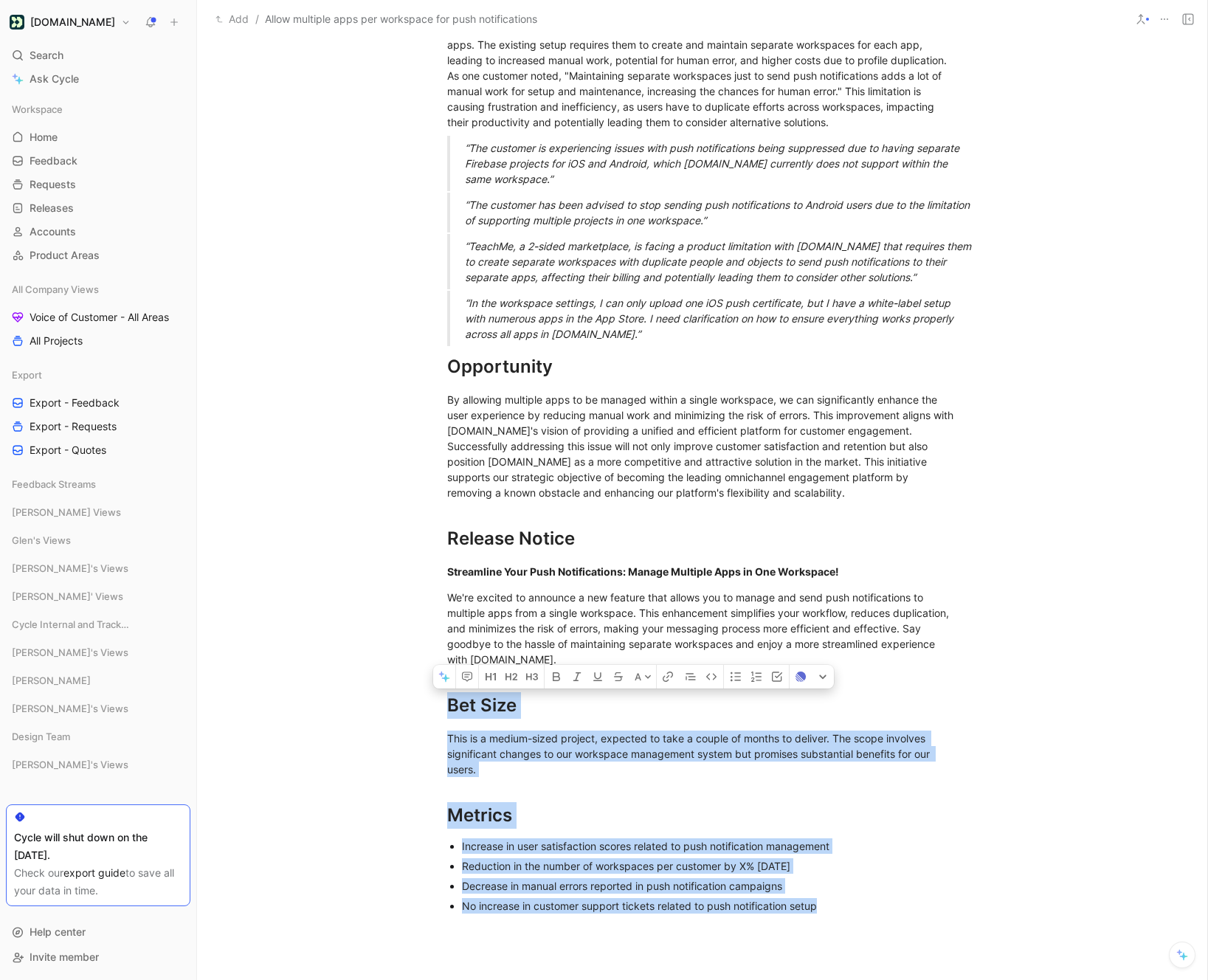
click at [849, 898] on div "No increase in customer support tickets related to push notification setup" at bounding box center [709, 906] width 496 height 16
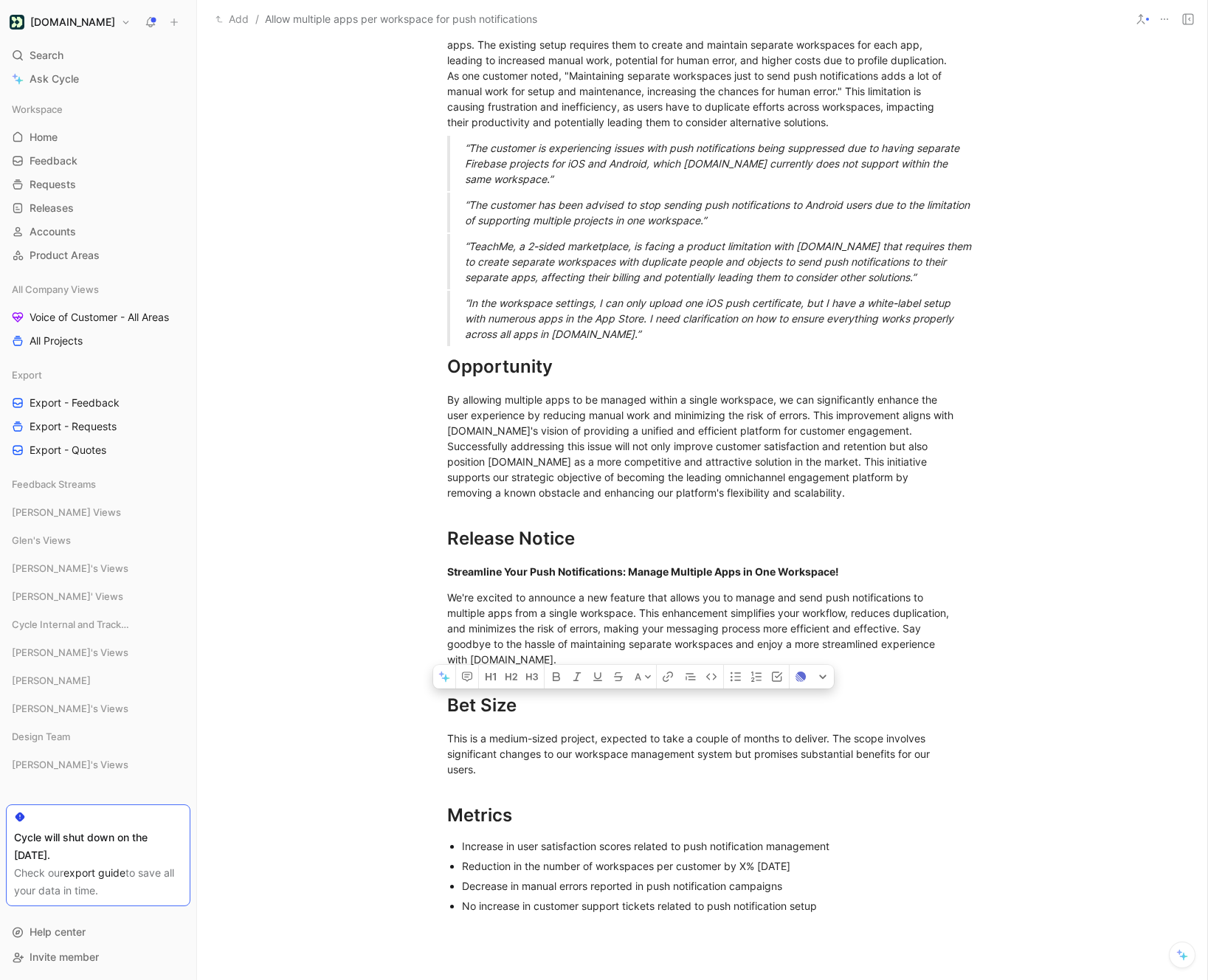
scroll to position [2934, 0]
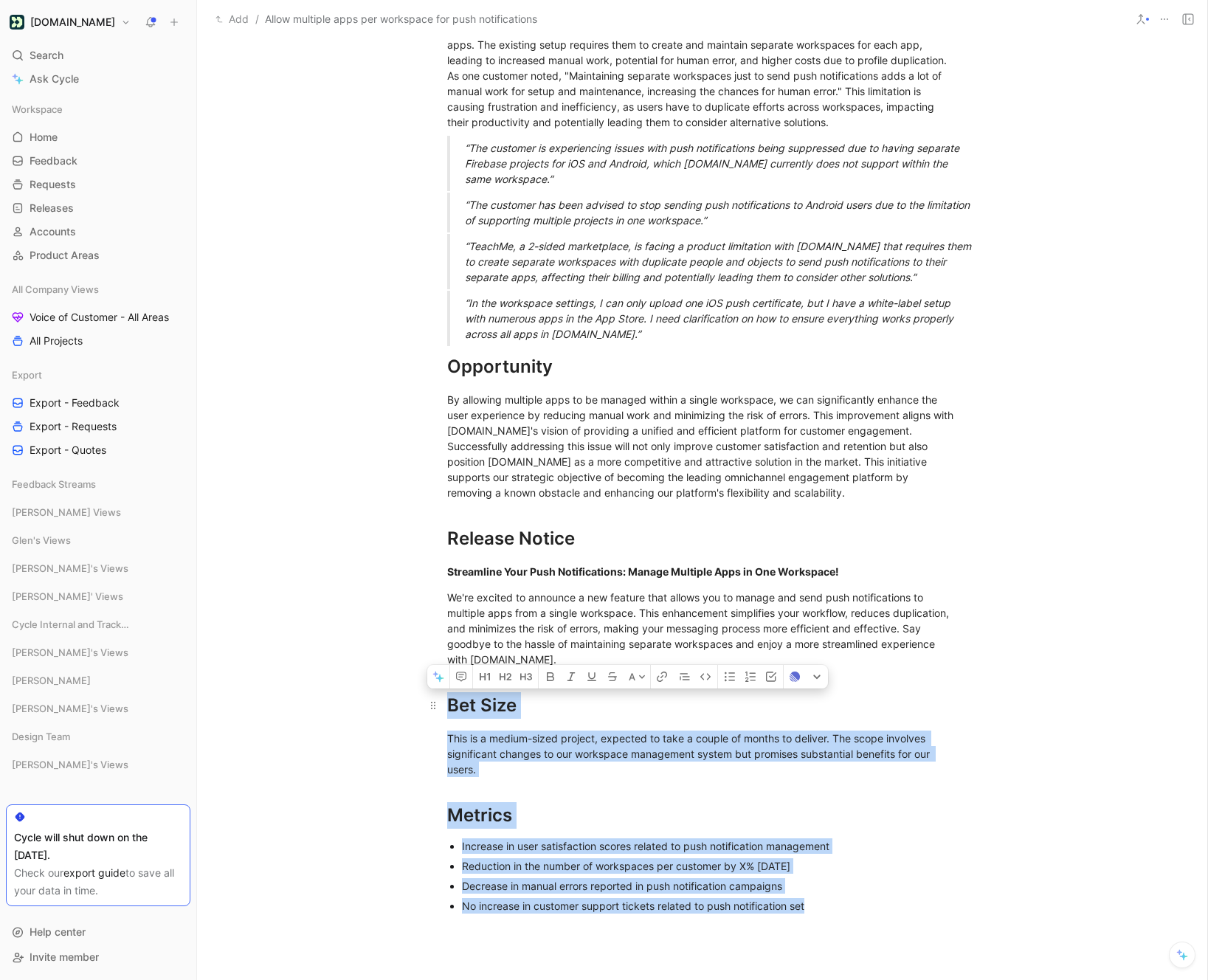
click at [450, 692] on div "Bet Size" at bounding box center [701, 705] width 510 height 27
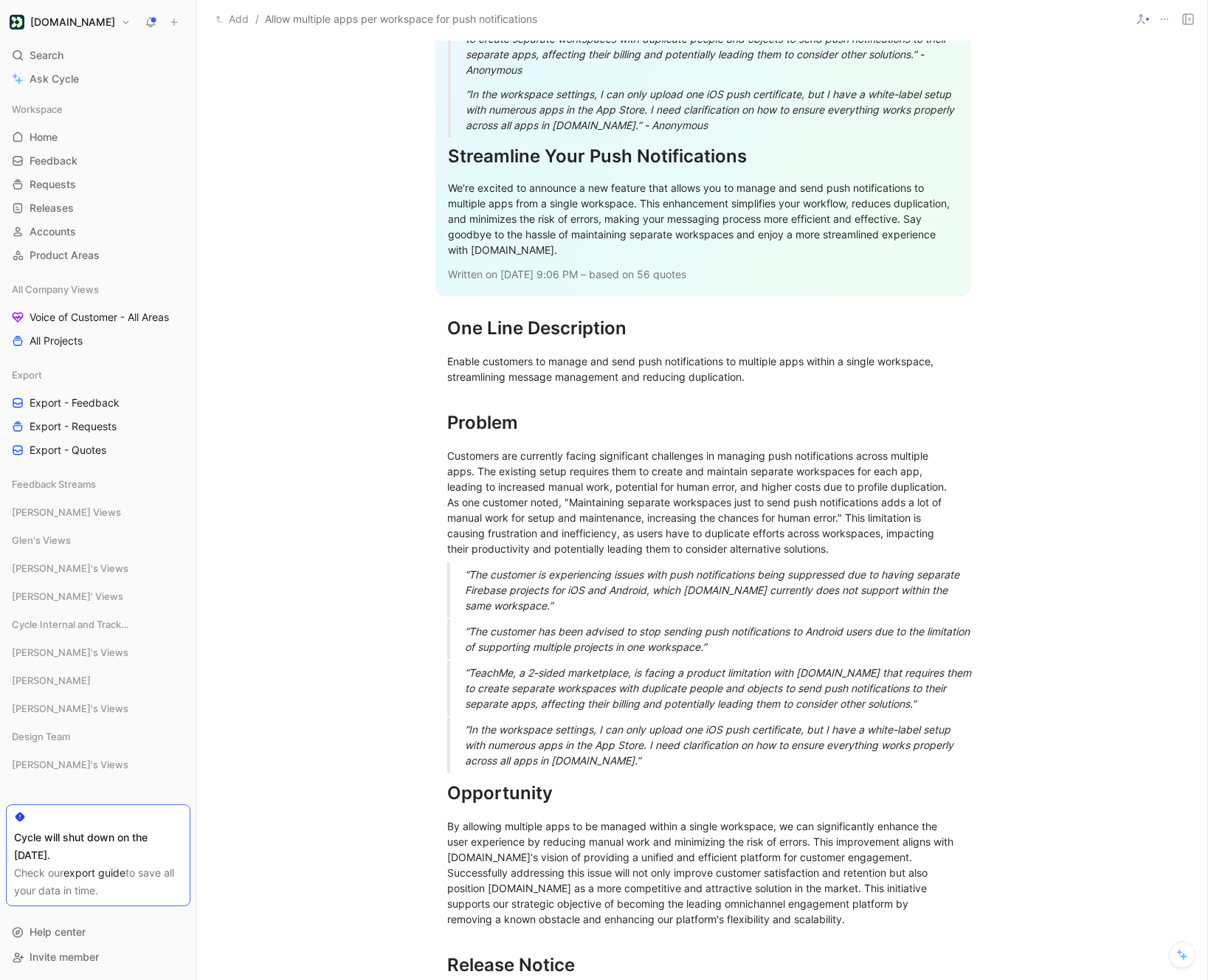
scroll to position [2496, 0]
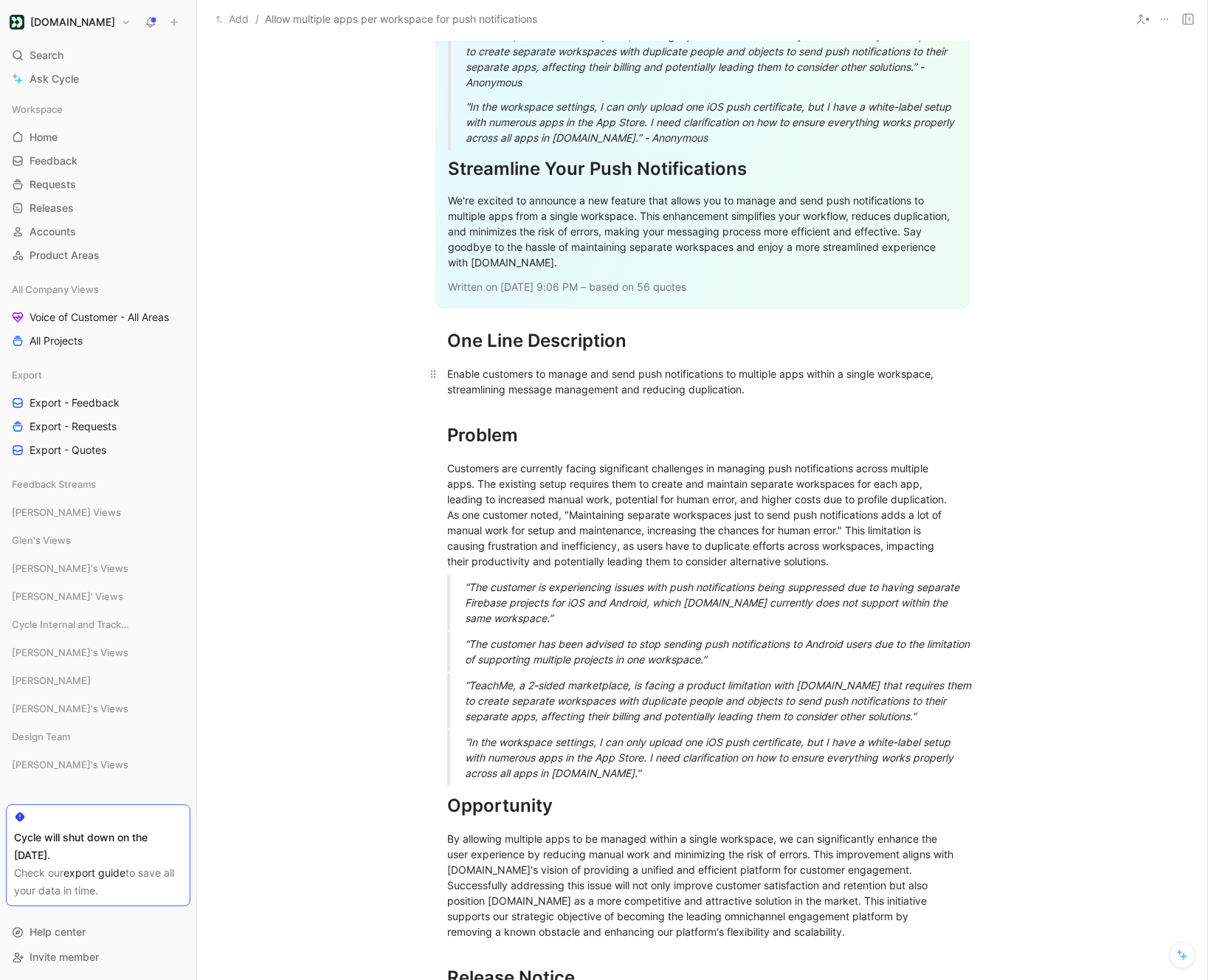
click at [767, 366] on div "Enable customers to manage and send push notifications to multiple apps within …" at bounding box center [701, 382] width 510 height 31
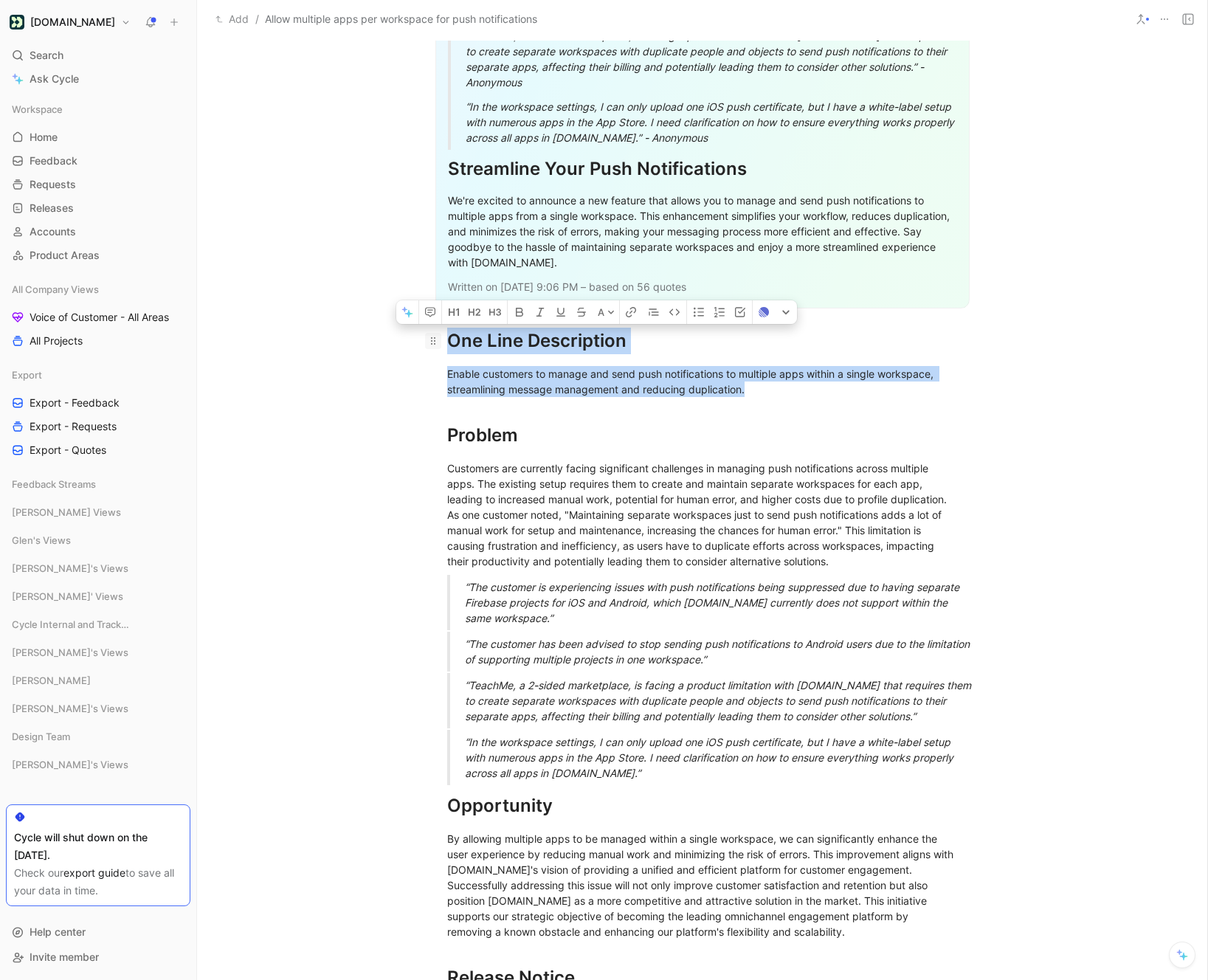
drag, startPoint x: 790, startPoint y: 359, endPoint x: 428, endPoint y: 311, distance: 365.2
click at [428, 311] on div "One Pager One Line Description Enable customers to manage and send push notific…" at bounding box center [701, 13] width 1010 height 2217
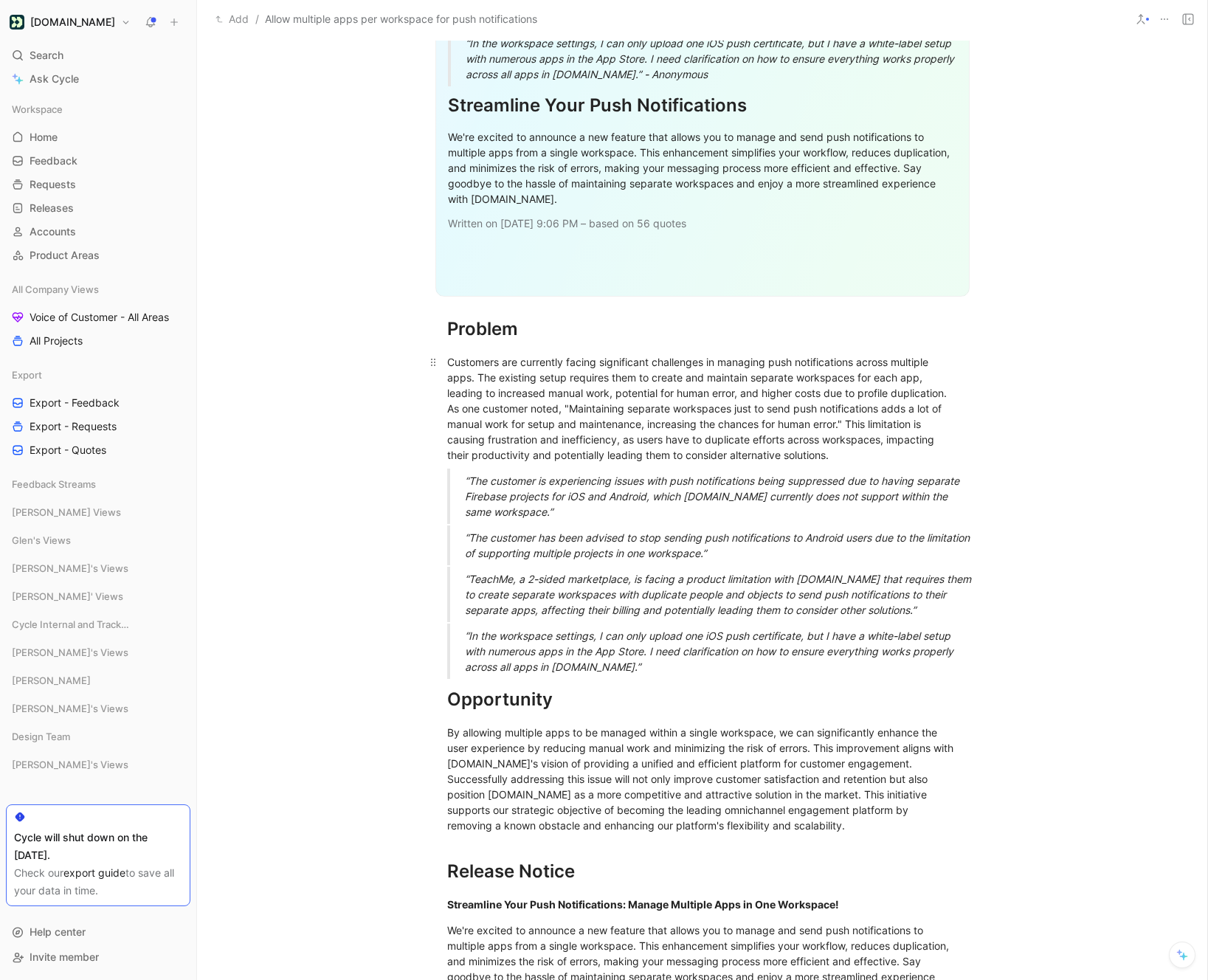
scroll to position [2594, 0]
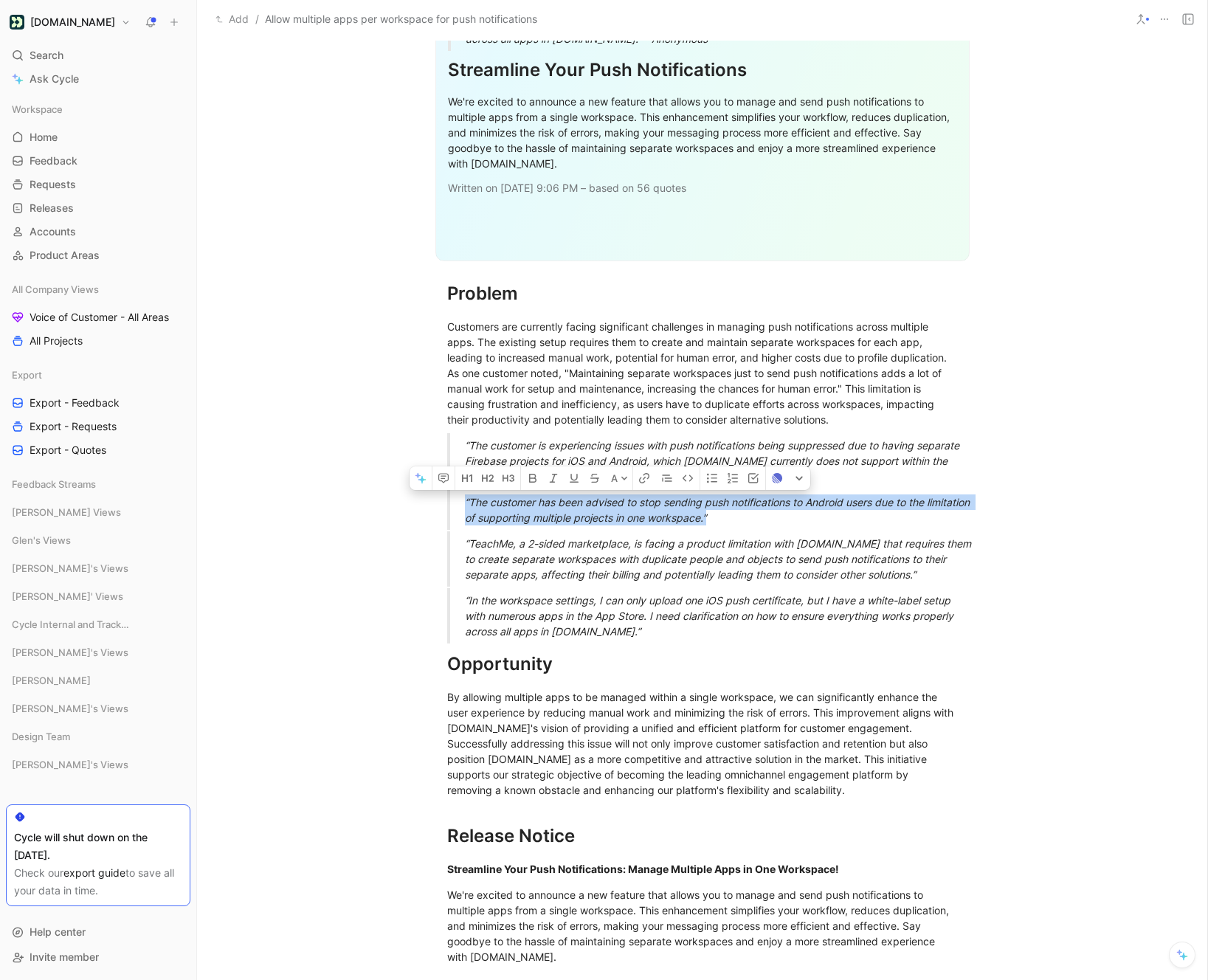
drag, startPoint x: 776, startPoint y: 484, endPoint x: 462, endPoint y: 466, distance: 314.5
click at [462, 490] on blockquote "“The customer has been advised to stop sending push notifications to Android us…" at bounding box center [702, 509] width 566 height 40
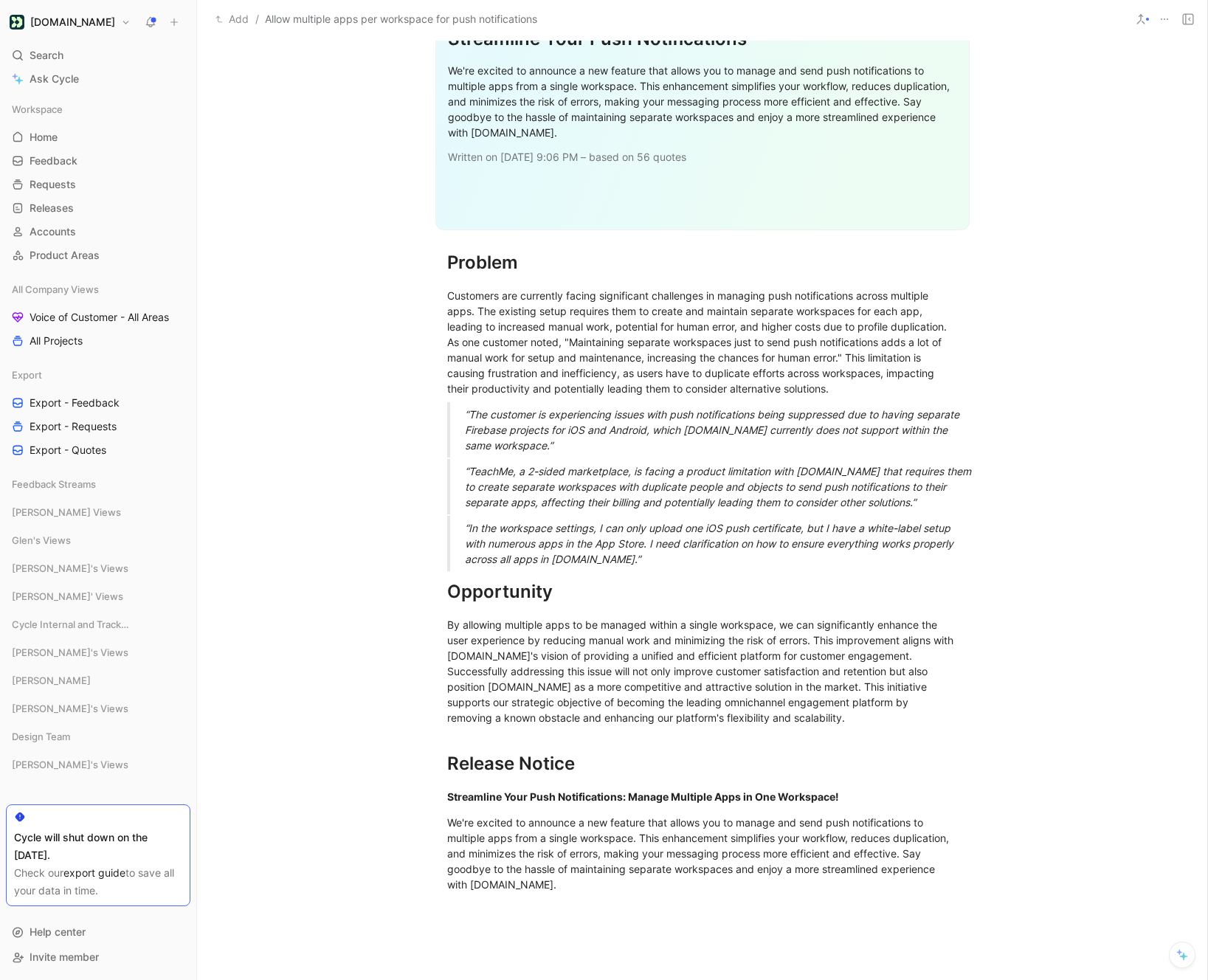
scroll to position [2630, 0]
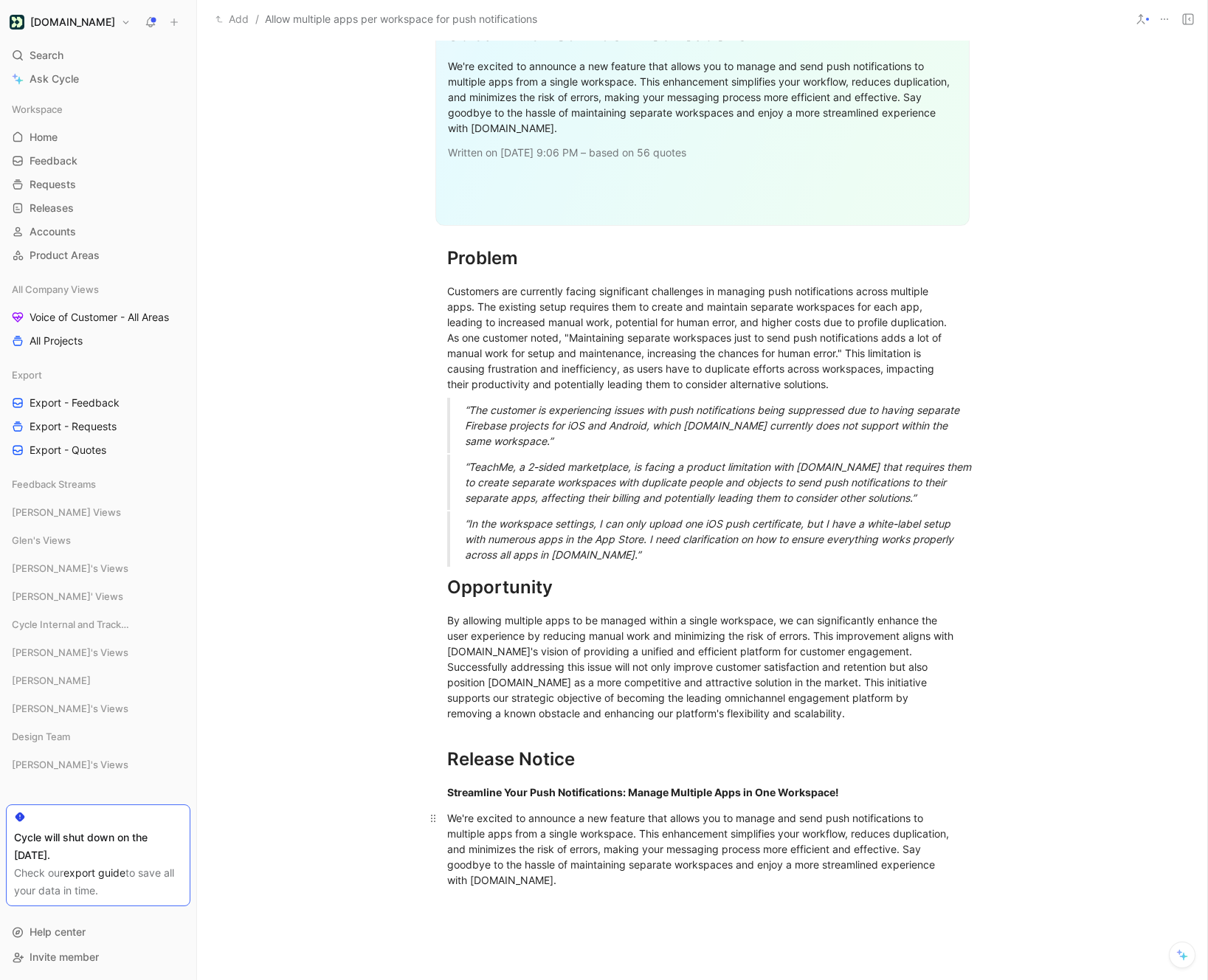
click at [612, 841] on div "We're excited to announce a new feature that allows you to manage and send push…" at bounding box center [701, 849] width 510 height 77
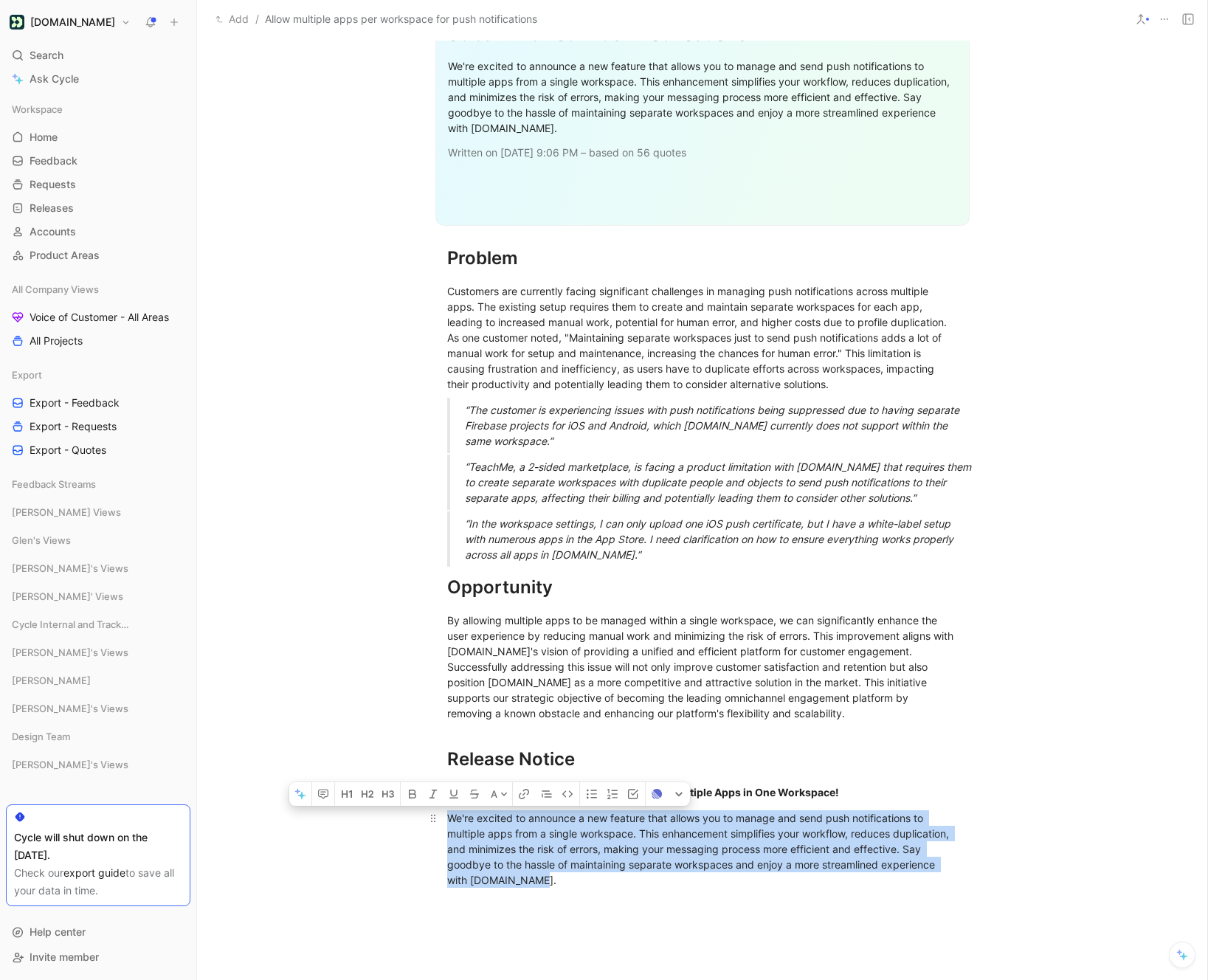
drag, startPoint x: 565, startPoint y: 845, endPoint x: 441, endPoint y: 772, distance: 143.9
click at [441, 805] on p "We're excited to announce a new feature that allows you to manage and send push…" at bounding box center [702, 849] width 566 height 86
click at [306, 782] on button "button" at bounding box center [301, 794] width 22 height 24
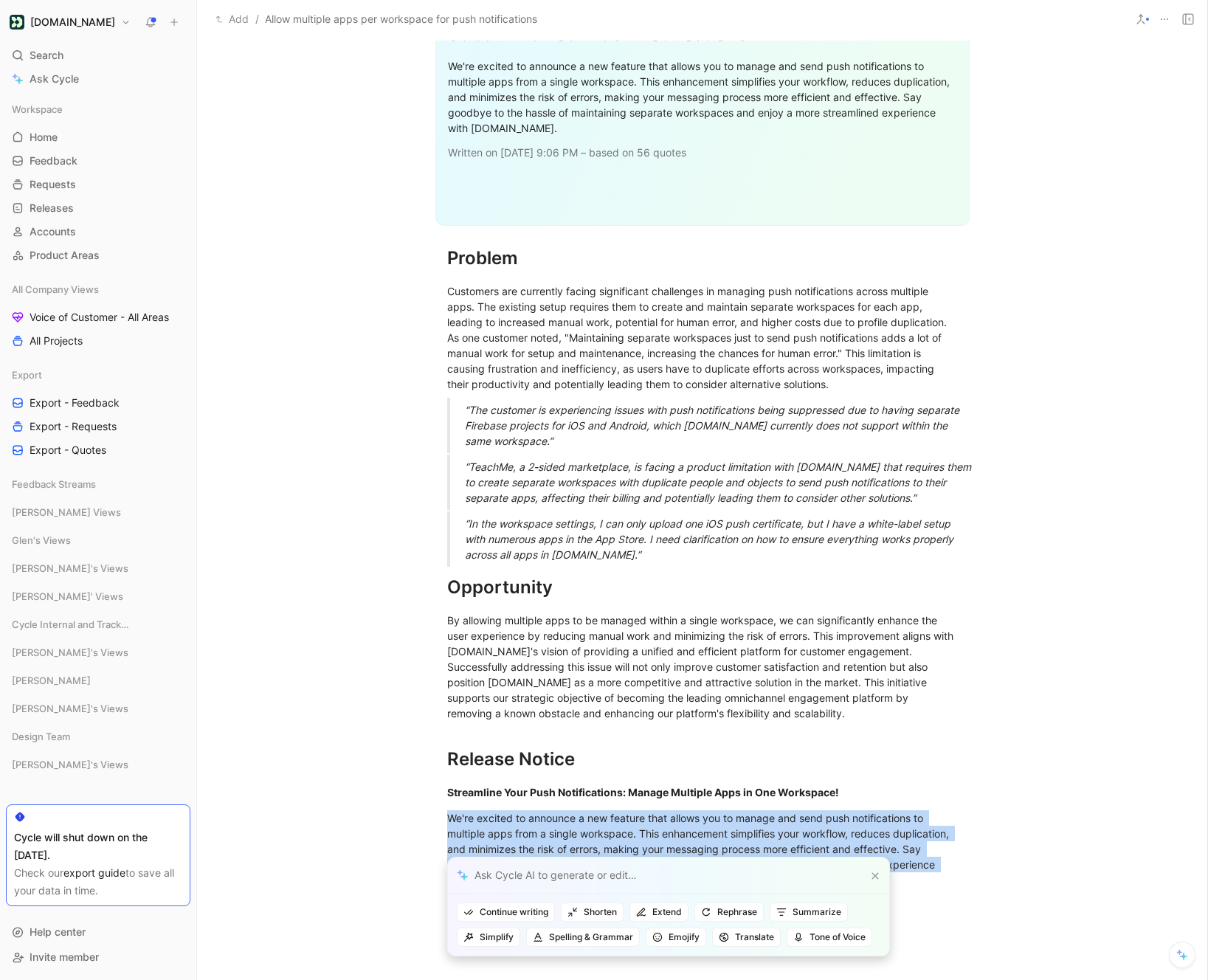
click at [516, 875] on div at bounding box center [668, 874] width 441 height 36
type input "Update to talk about being able to target different apps via one workspace."
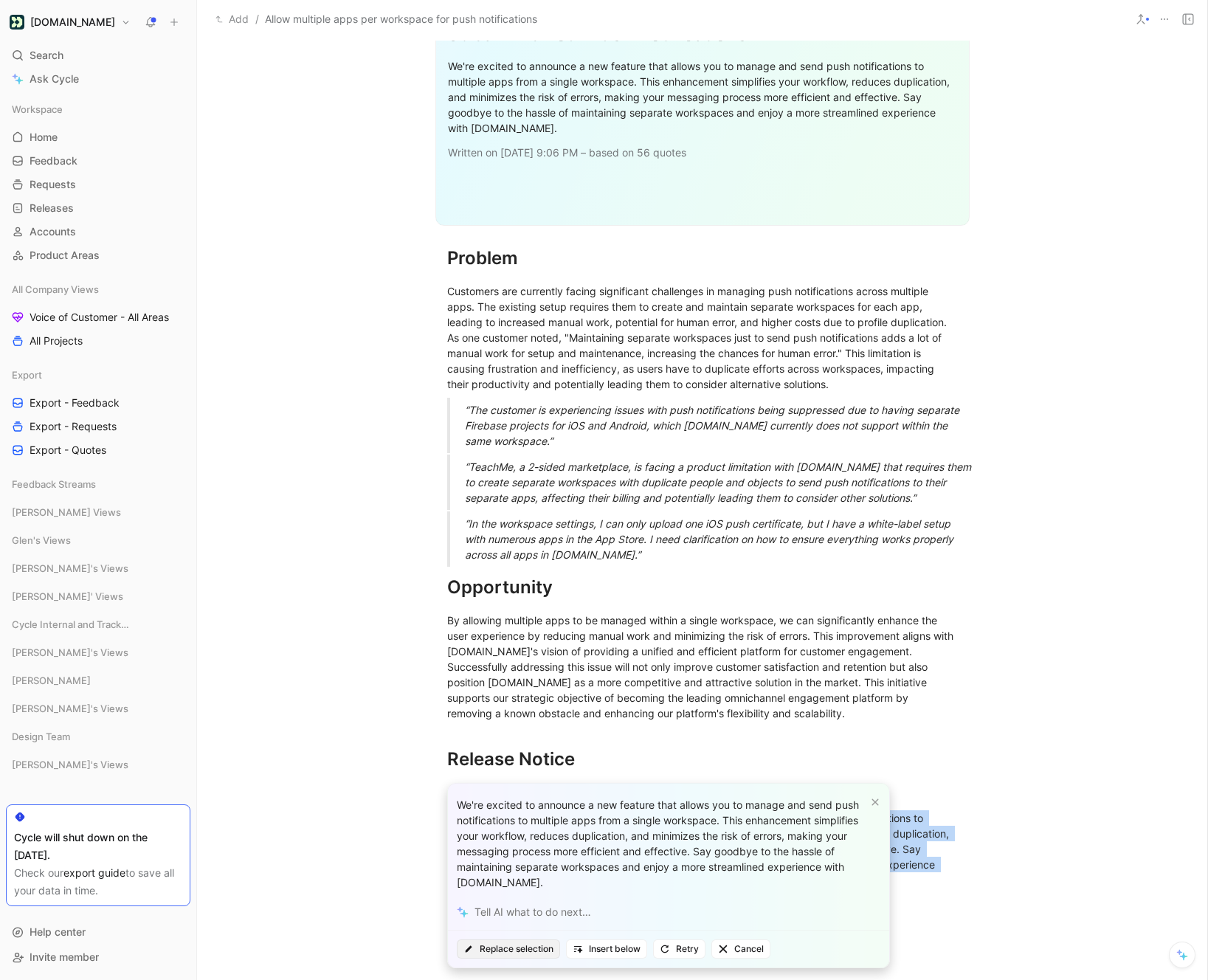
click at [515, 944] on span "Replace selection" at bounding box center [508, 949] width 90 height 15
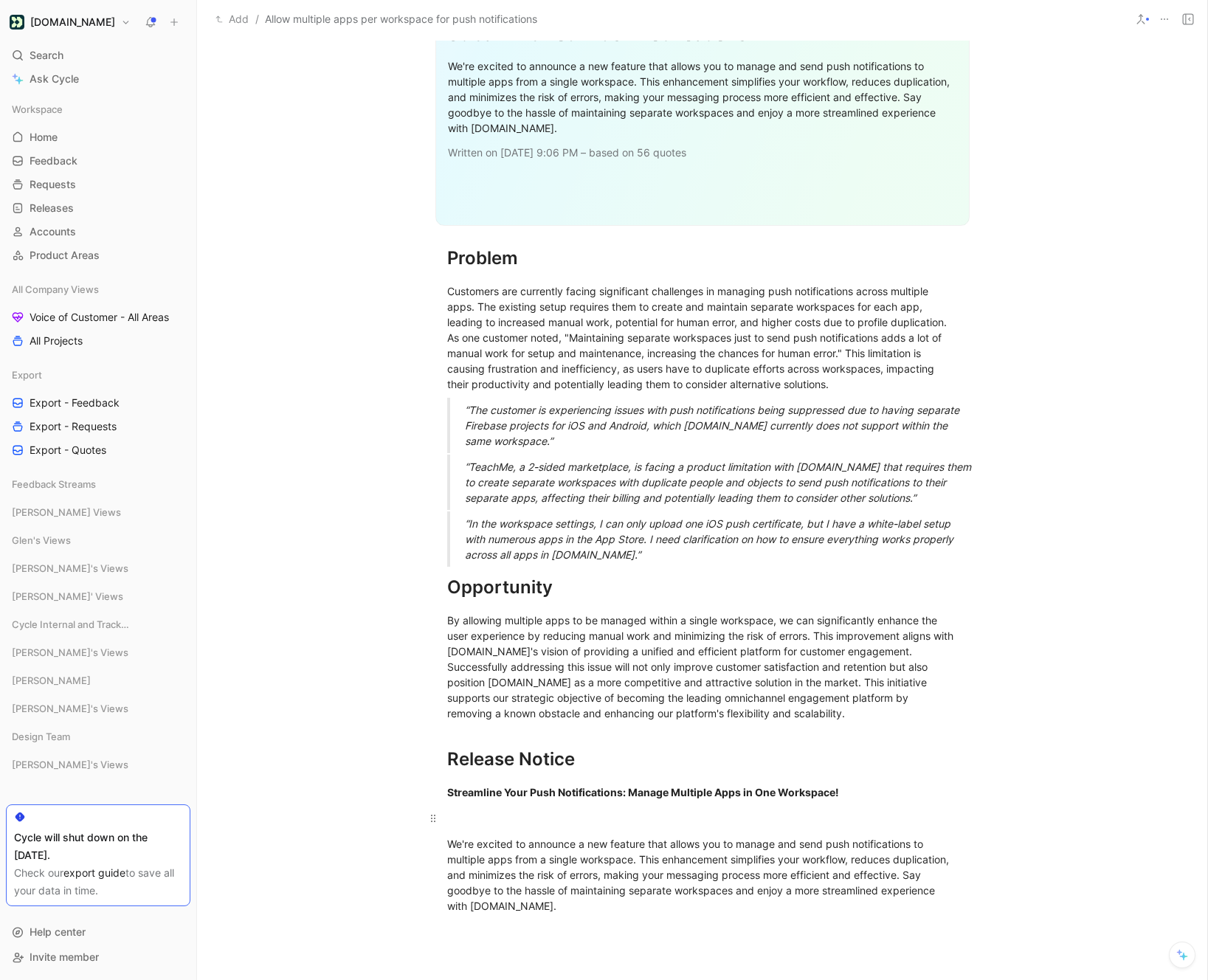
click at [490, 805] on p at bounding box center [702, 817] width 566 height 24
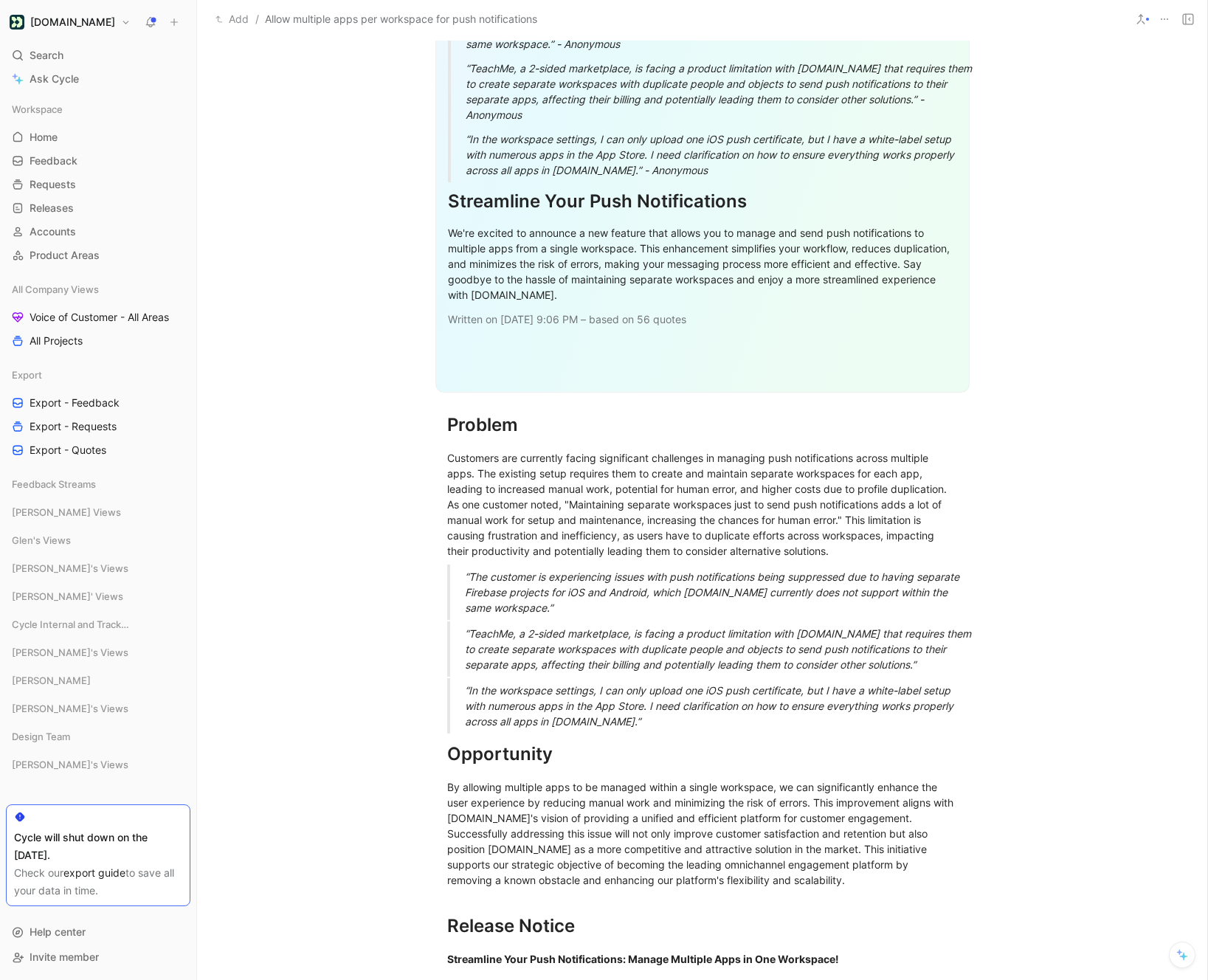
scroll to position [2331, 0]
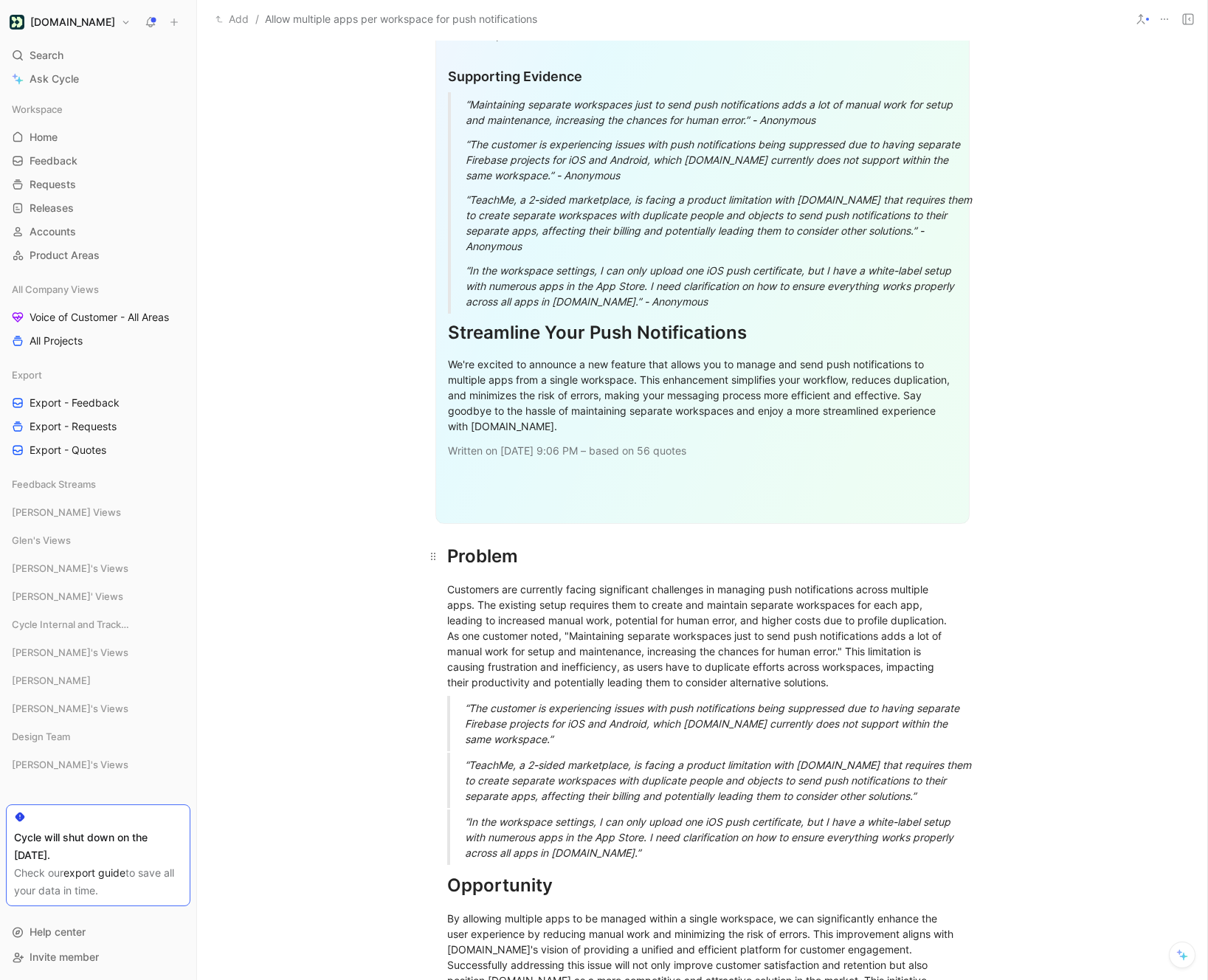
click at [442, 537] on h1 "Problem" at bounding box center [702, 556] width 566 height 39
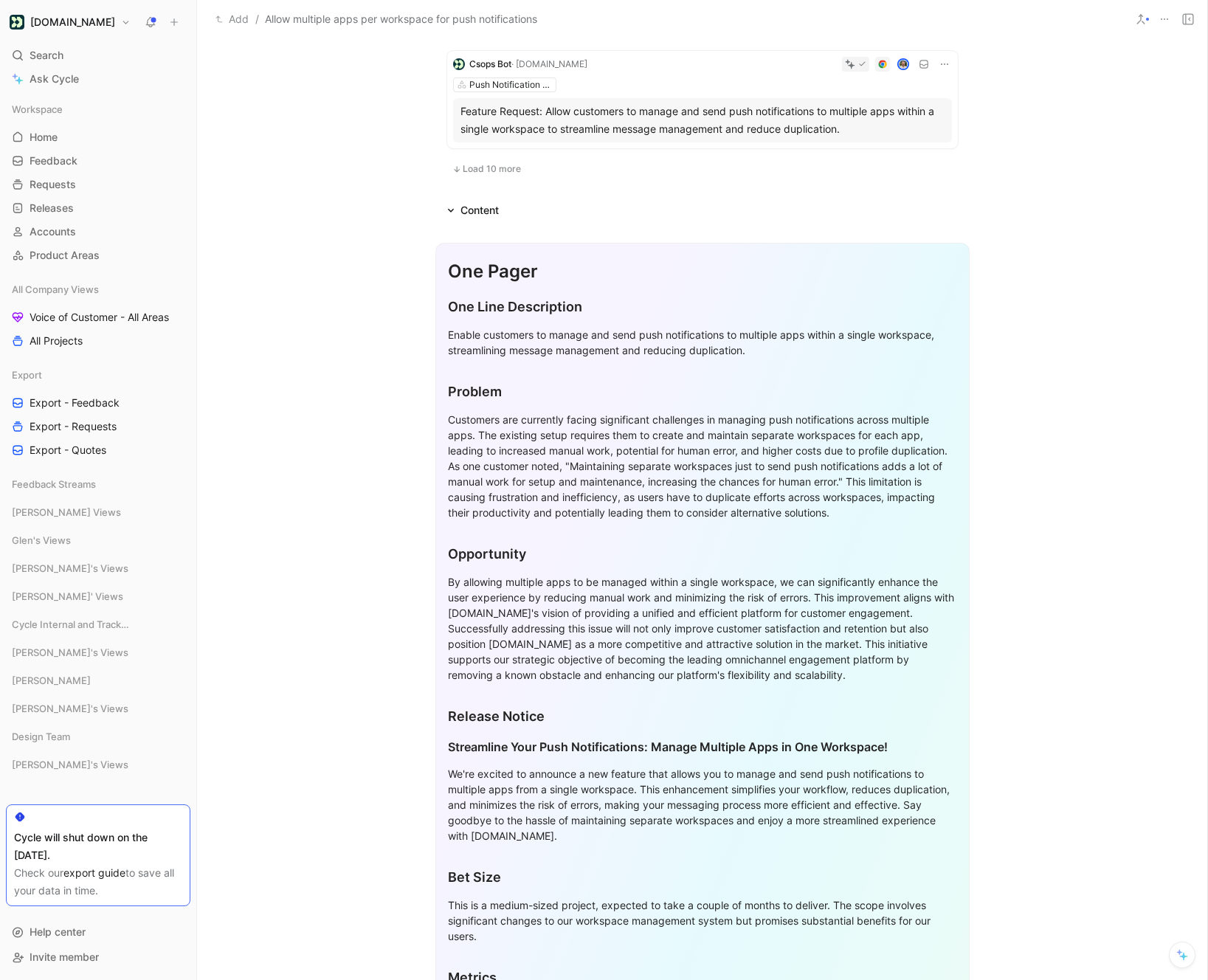
scroll to position [928, 0]
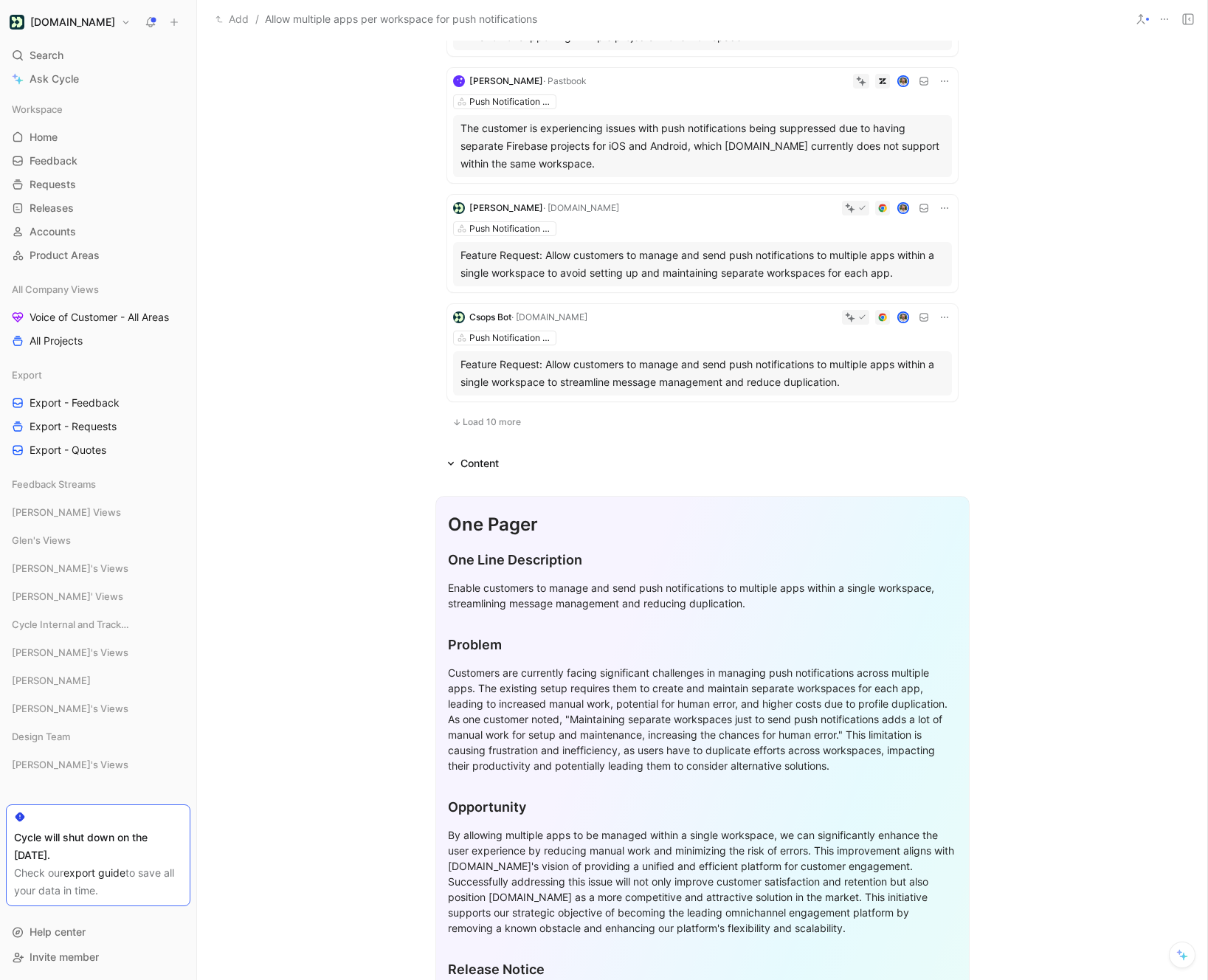
click at [450, 511] on div "One Pager" at bounding box center [702, 524] width 509 height 27
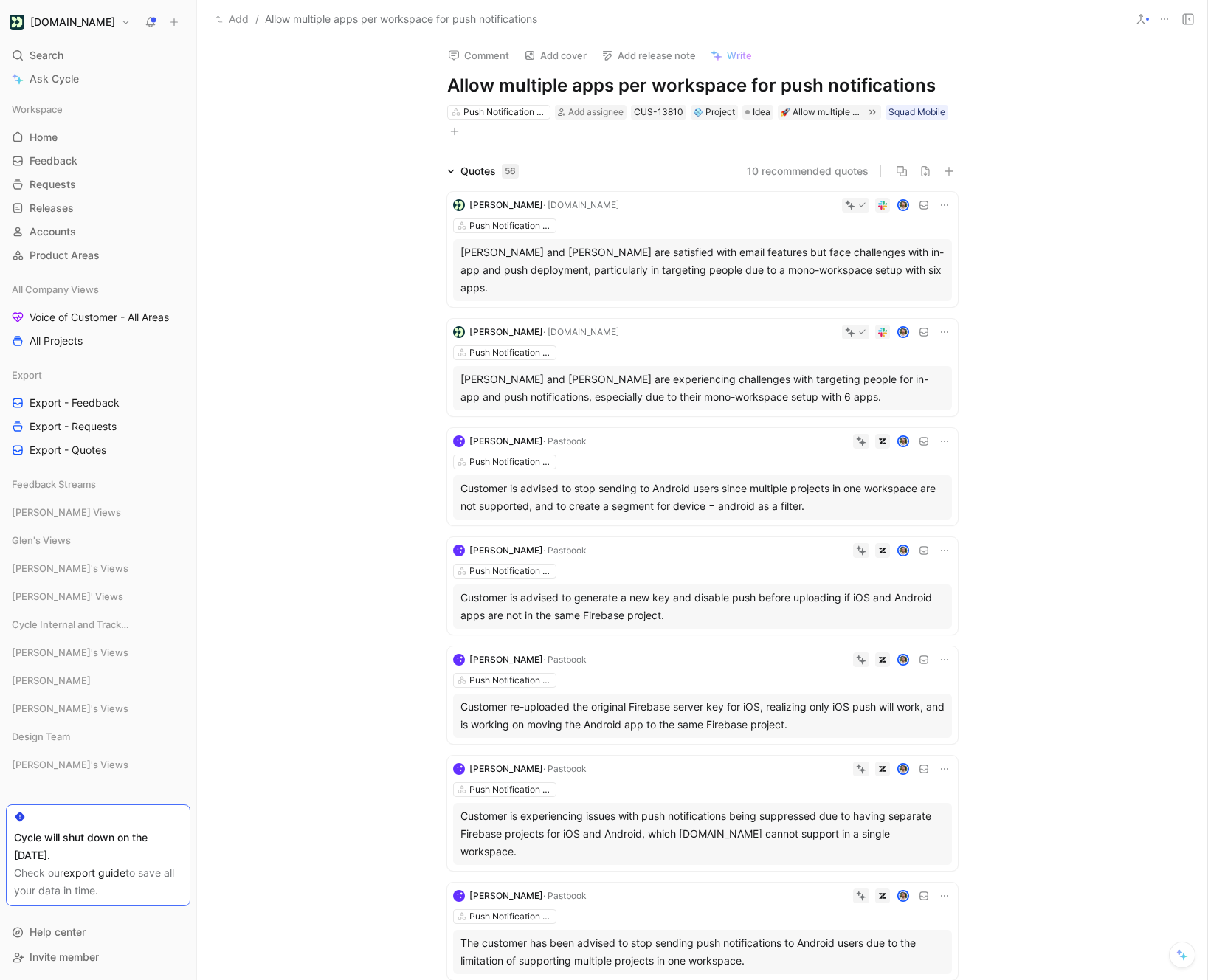
scroll to position [0, 0]
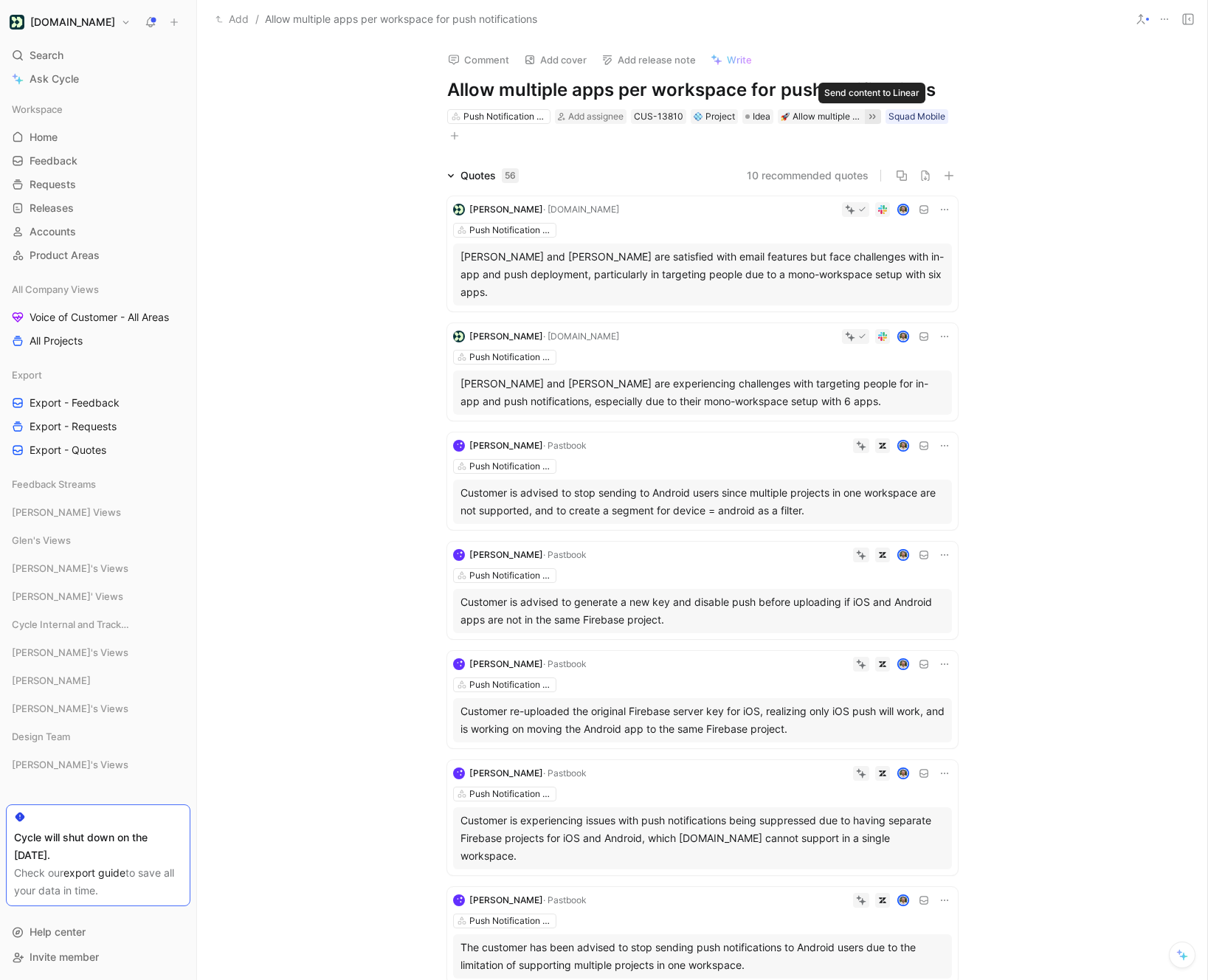
click at [869, 116] on icon at bounding box center [872, 116] width 12 height 12
